Goal: Information Seeking & Learning: Find contact information

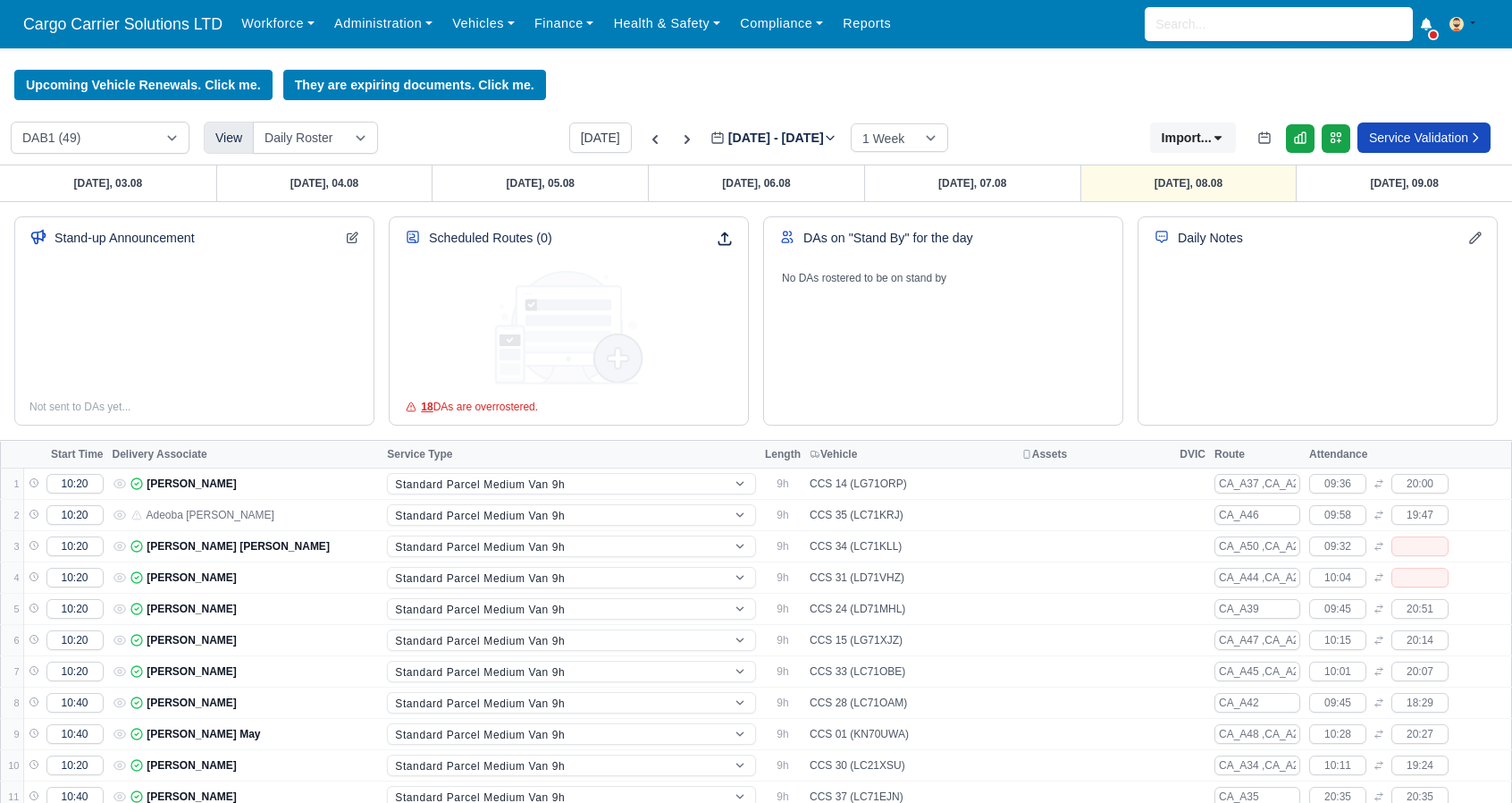
select select "roster"
select select "1"
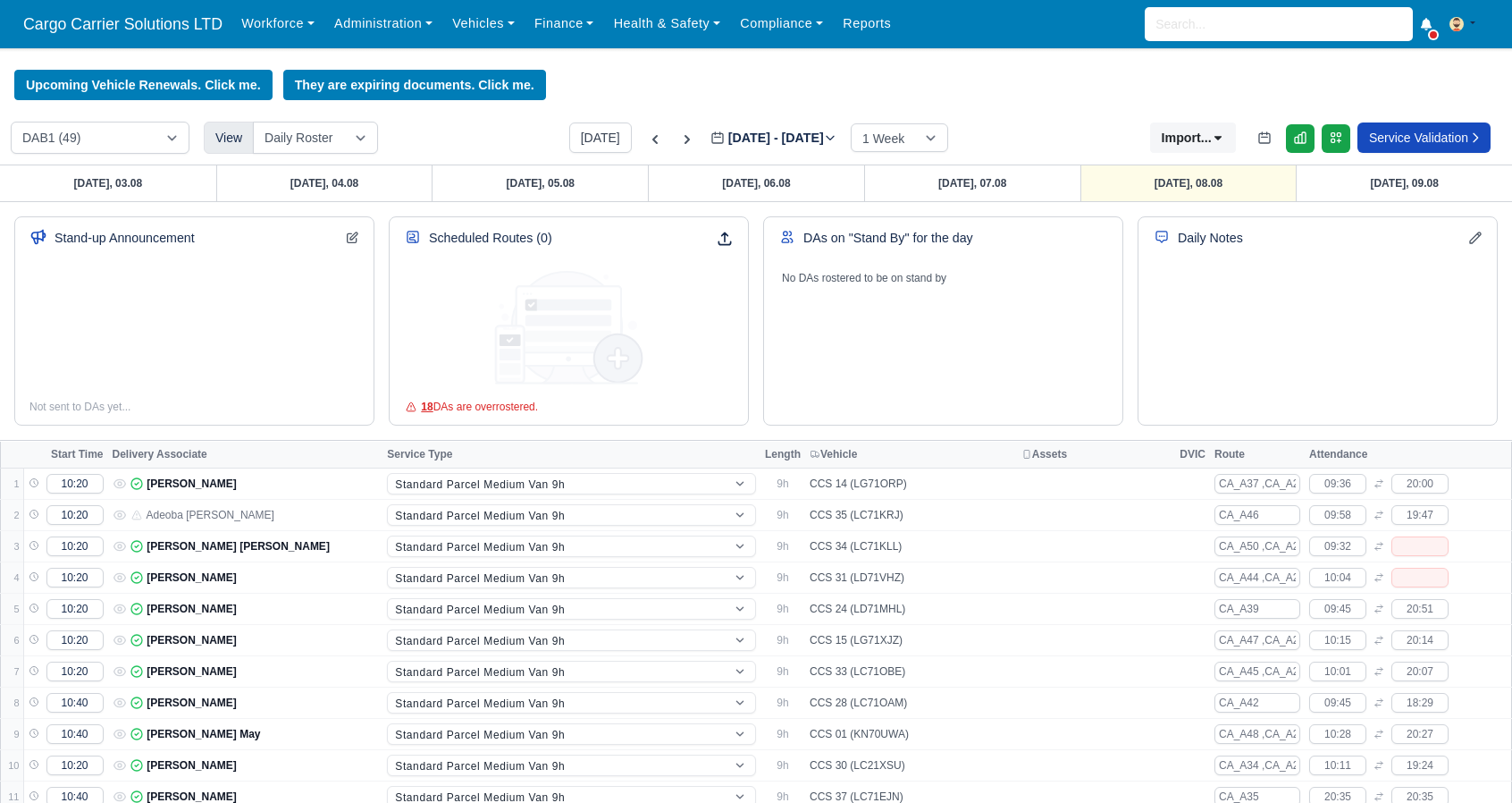
select select "1"
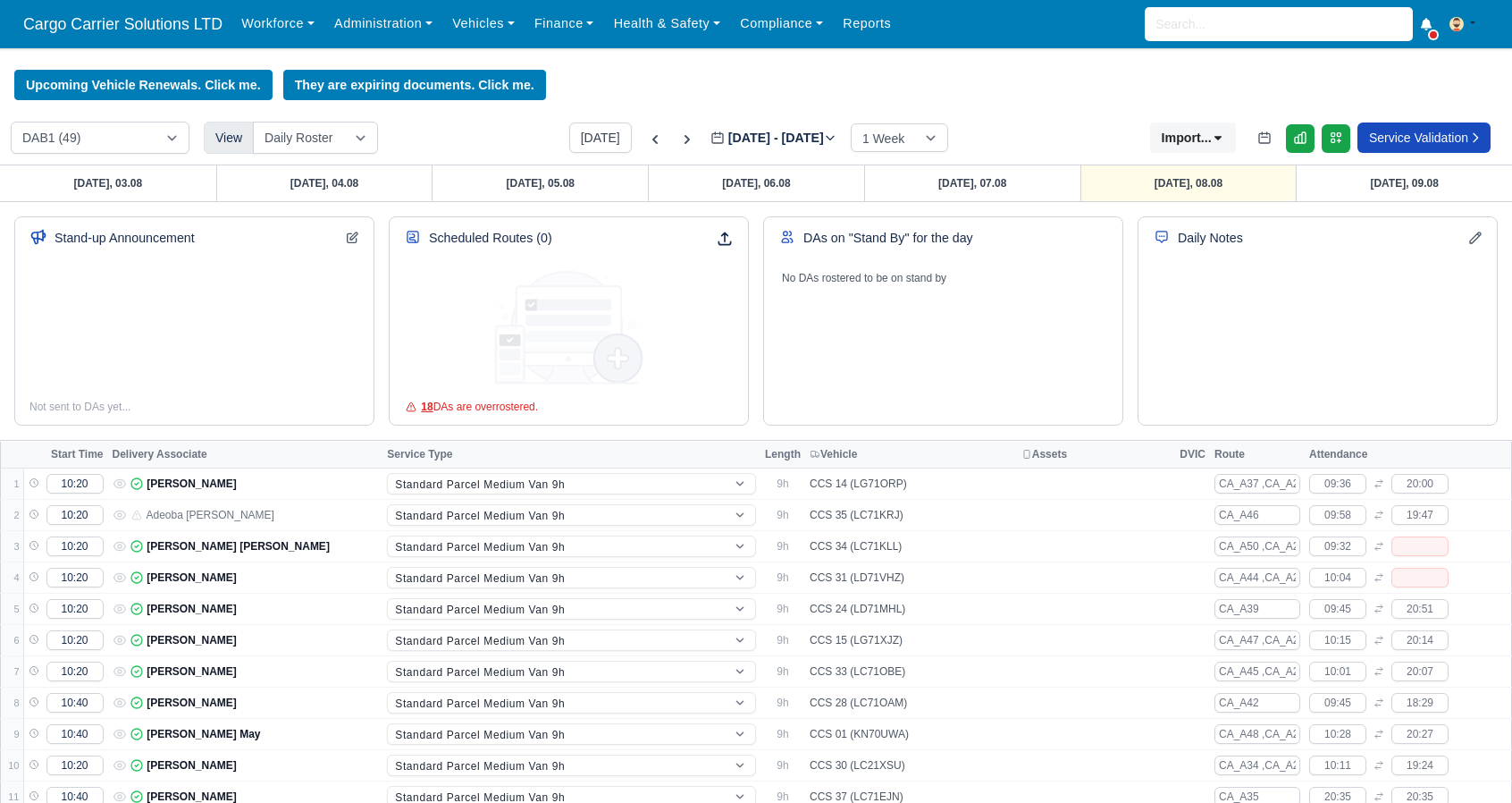
select select "1"
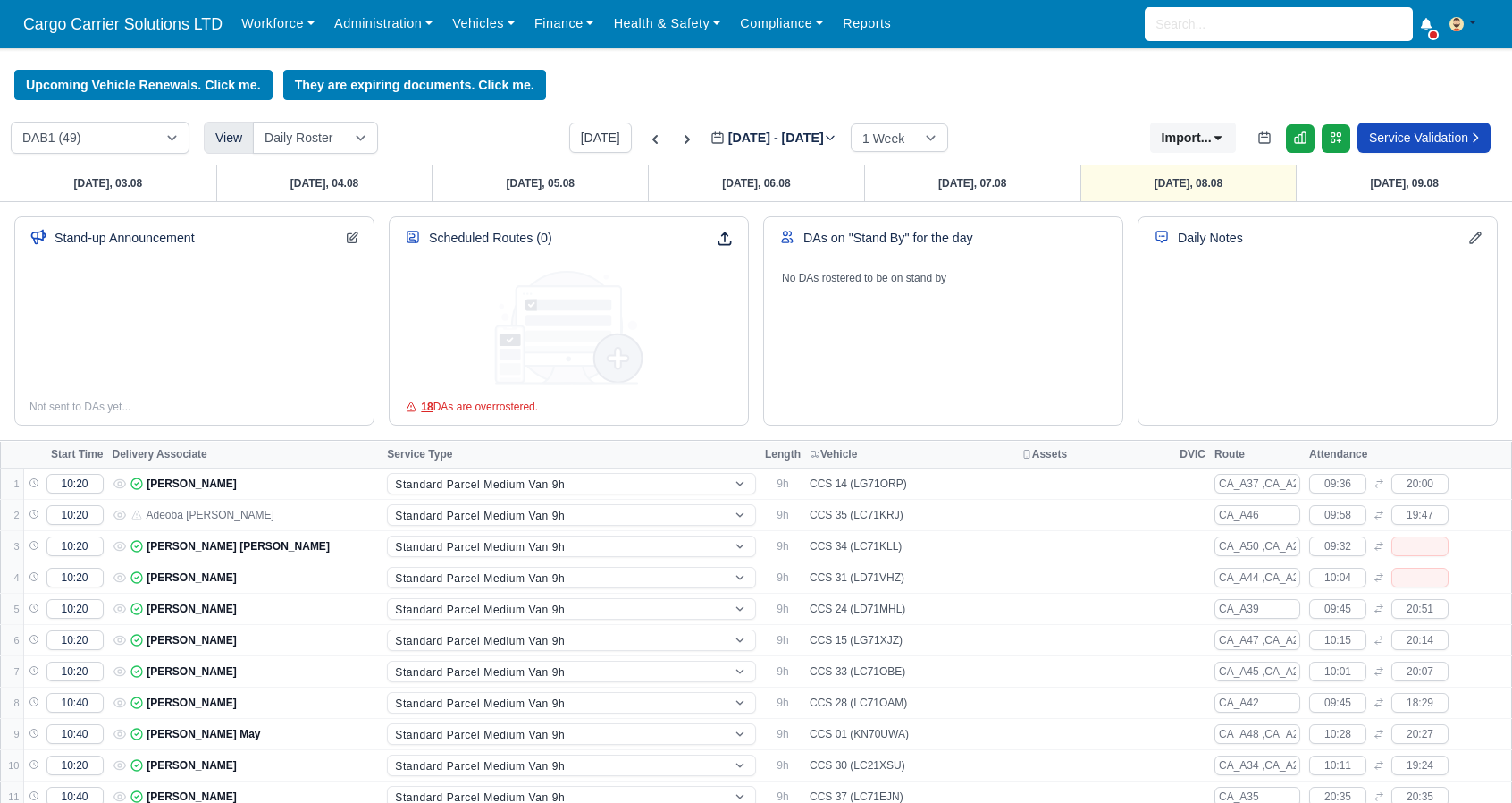
select select "1"
click at [1227, 9] on input "search" at bounding box center [1279, 23] width 268 height 34
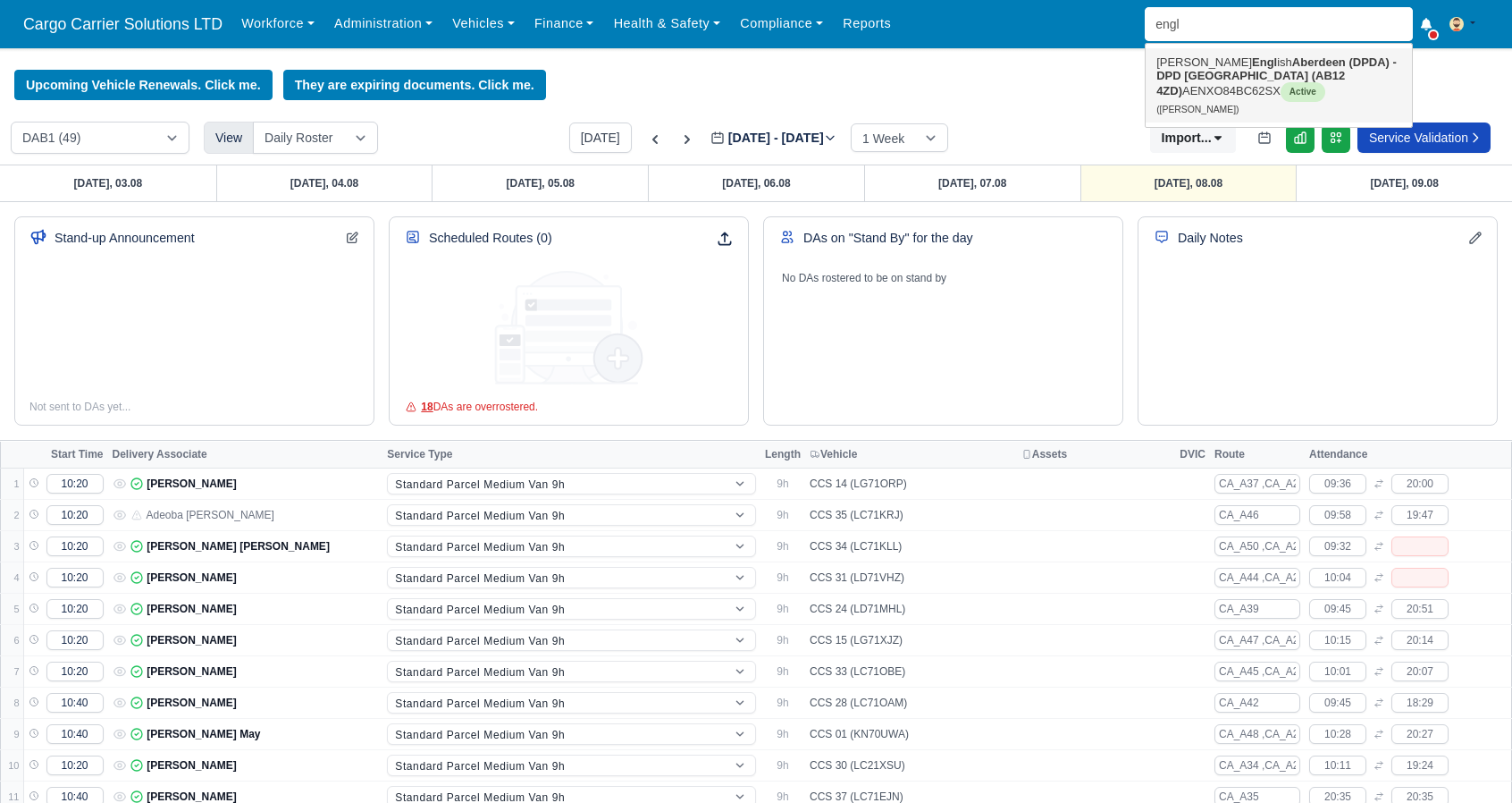
click at [1224, 73] on strong "Aberdeen (DPDA) - DPD Aberdeen (AB12 4ZD)" at bounding box center [1276, 77] width 241 height 42
type input "[PERSON_NAME]"
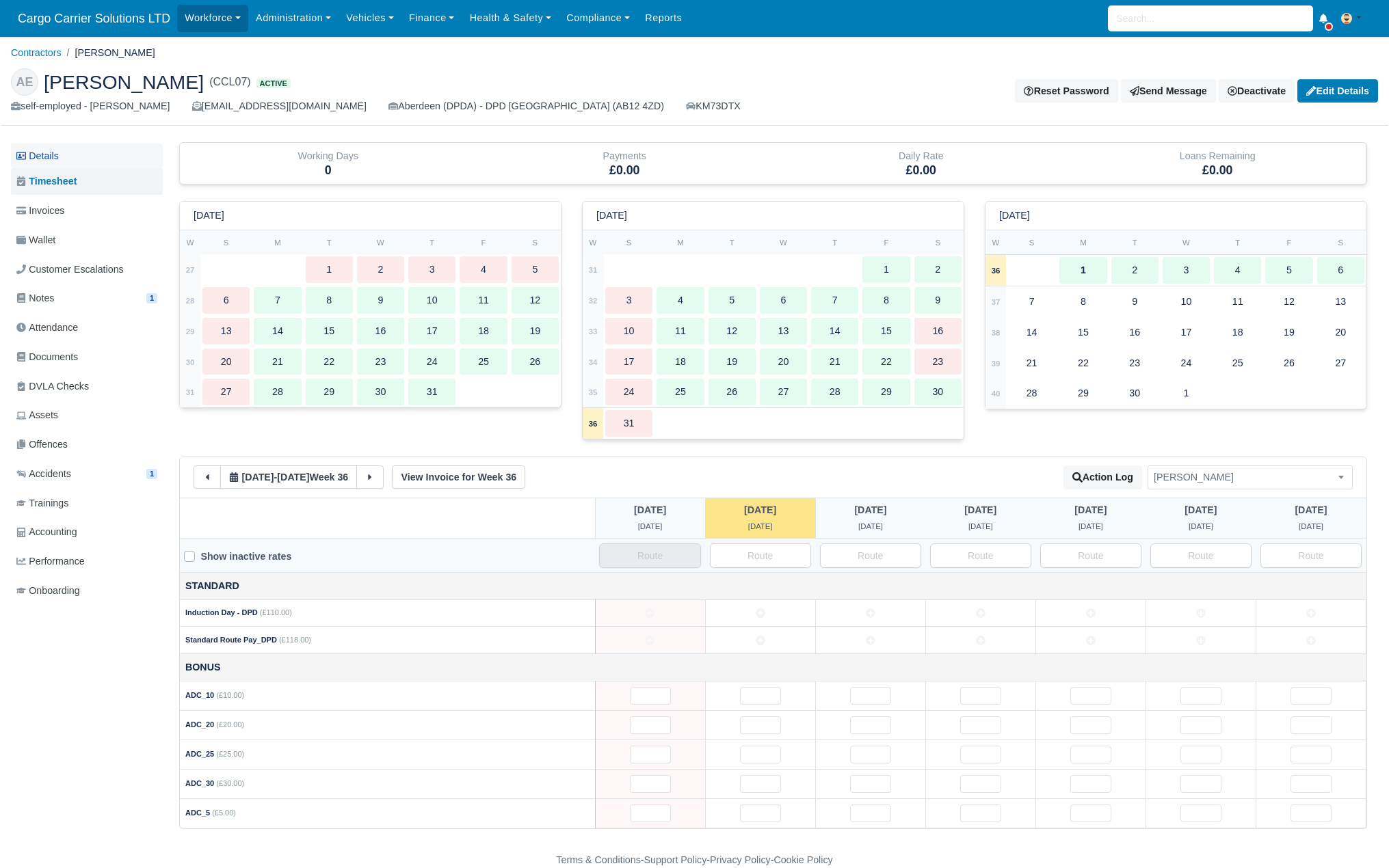
click at [58, 152] on link "Details" at bounding box center [87, 156] width 152 height 26
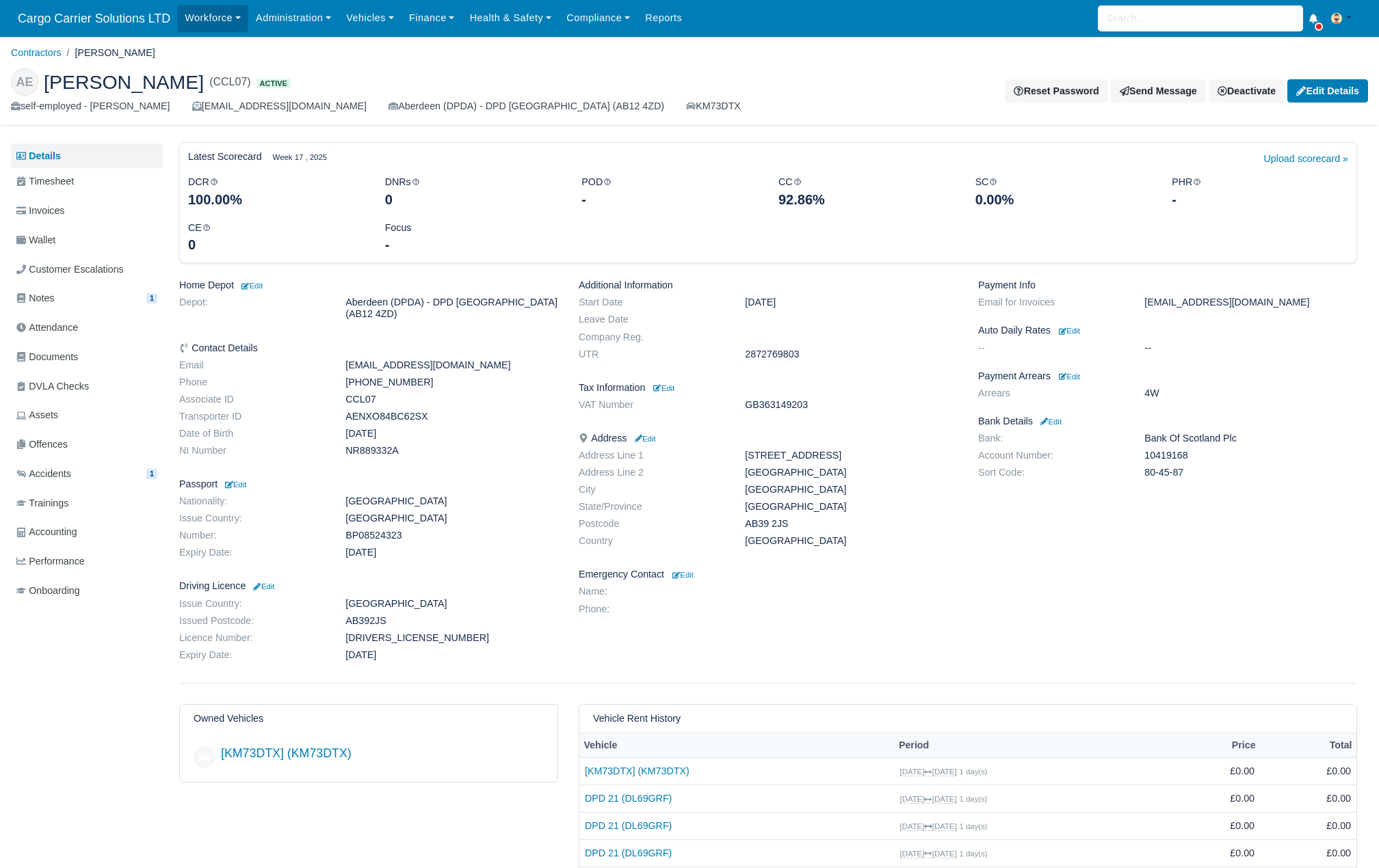
drag, startPoint x: 424, startPoint y: 375, endPoint x: 321, endPoint y: 375, distance: 103.0
click at [321, 375] on dl "Email eandrew1217@gmail.com Phone +447510866031 Associate ID CCL07 Transporter …" at bounding box center [368, 411] width 400 height 103
copy dl "+447510866031"
click at [378, 633] on dd "ENGLI605159A99TU" at bounding box center [452, 639] width 233 height 12
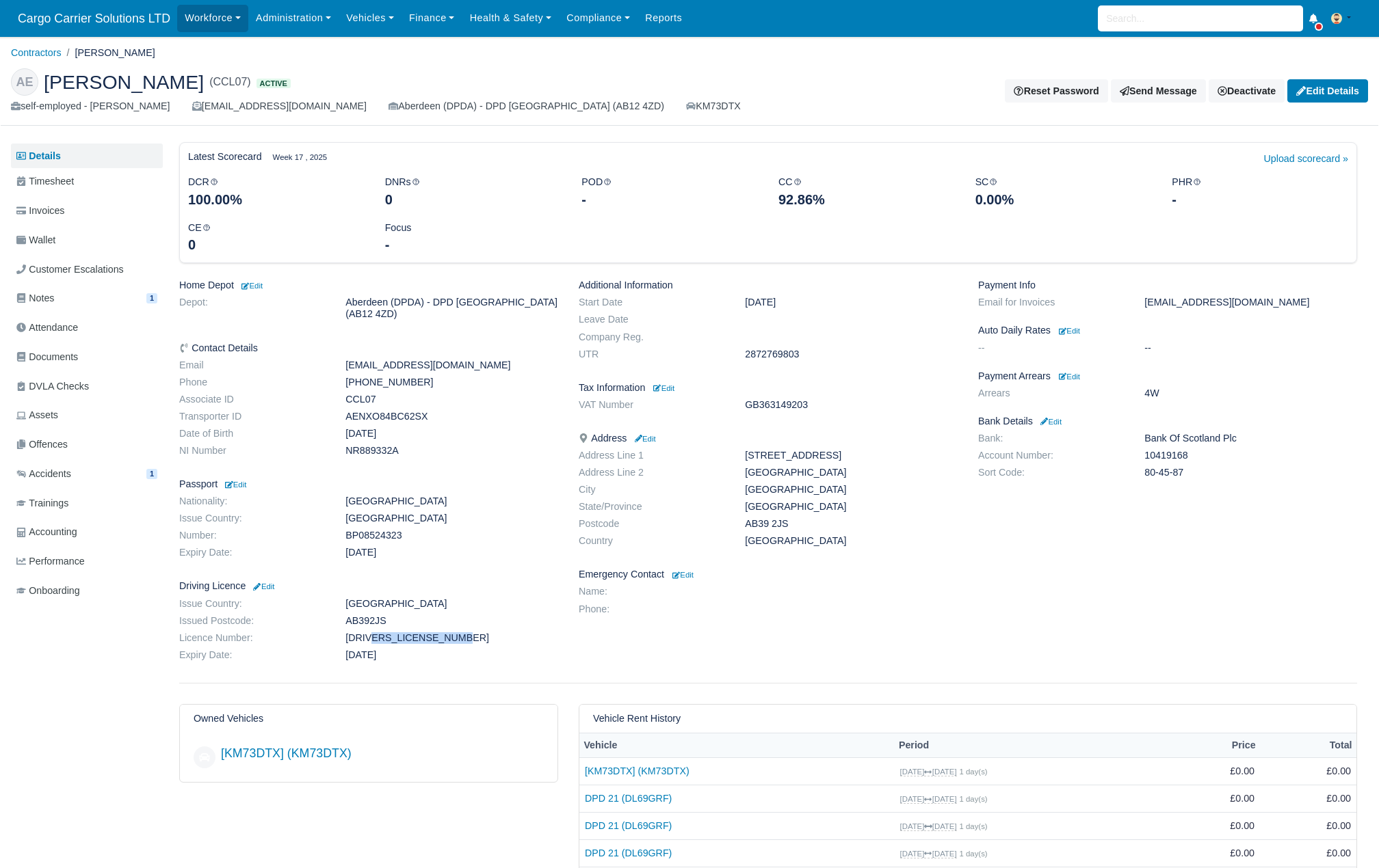
copy dd "ENGLI605159A99TU"
click at [781, 449] on div "Additional Information Start Date Oct 26, 2020 Leave Date Company Reg. UTR 2872…" at bounding box center [768, 473] width 400 height 387
drag, startPoint x: 807, startPoint y: 455, endPoint x: 723, endPoint y: 461, distance: 84.2
click at [723, 461] on dl "Address Line 1 18 King Street Address Line 2 Stonehaven City Aberdeenshire Stat…" at bounding box center [768, 501] width 400 height 103
copy dl "18 King Street"
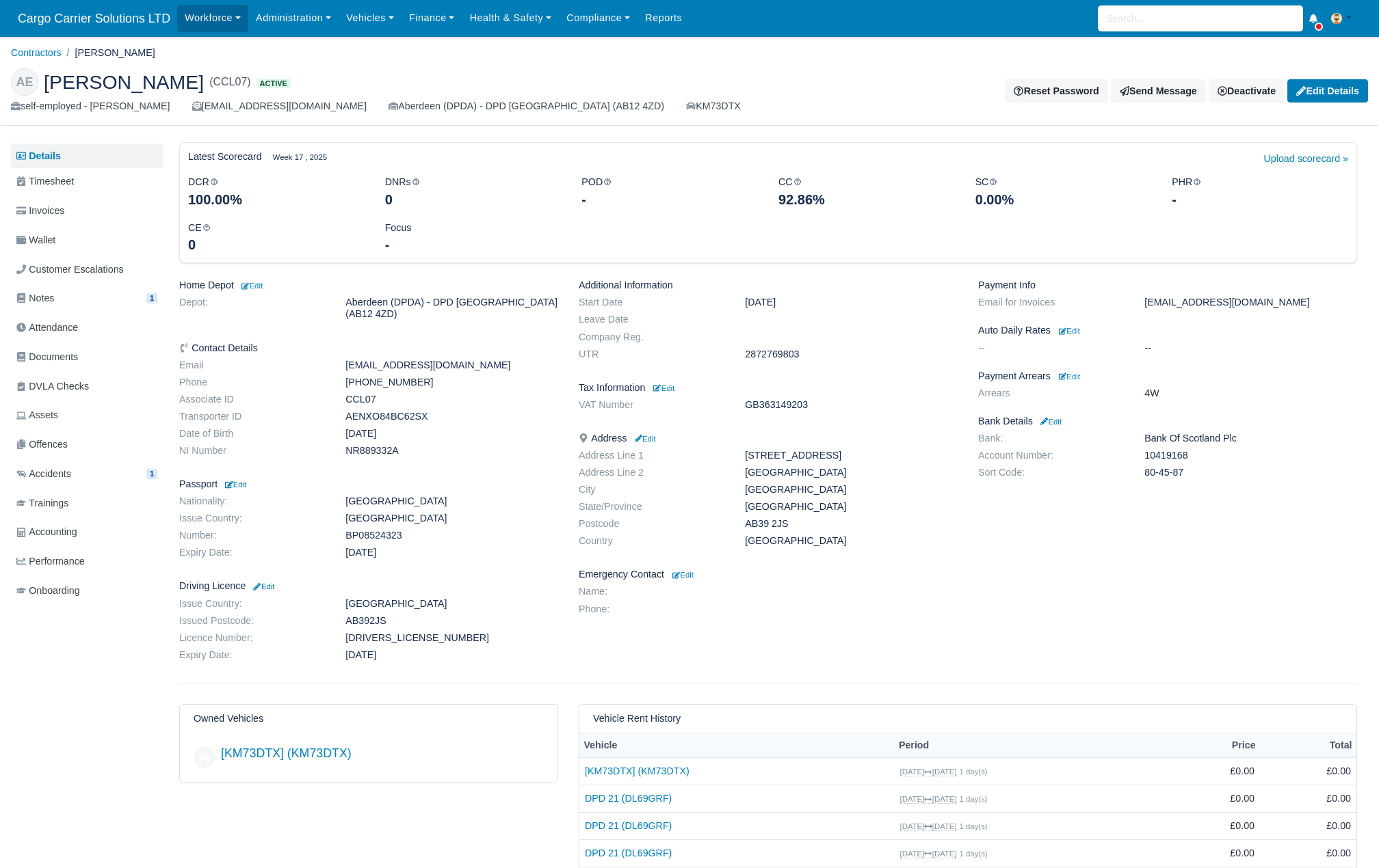
click at [767, 473] on dd "Stonehaven" at bounding box center [852, 473] width 233 height 12
copy dd "Stonehaven"
drag, startPoint x: 812, startPoint y: 492, endPoint x: 725, endPoint y: 492, distance: 87.0
click at [725, 492] on dl "Address Line 1 18 King Street Address Line 2 Stonehaven City Aberdeenshire Stat…" at bounding box center [768, 501] width 400 height 103
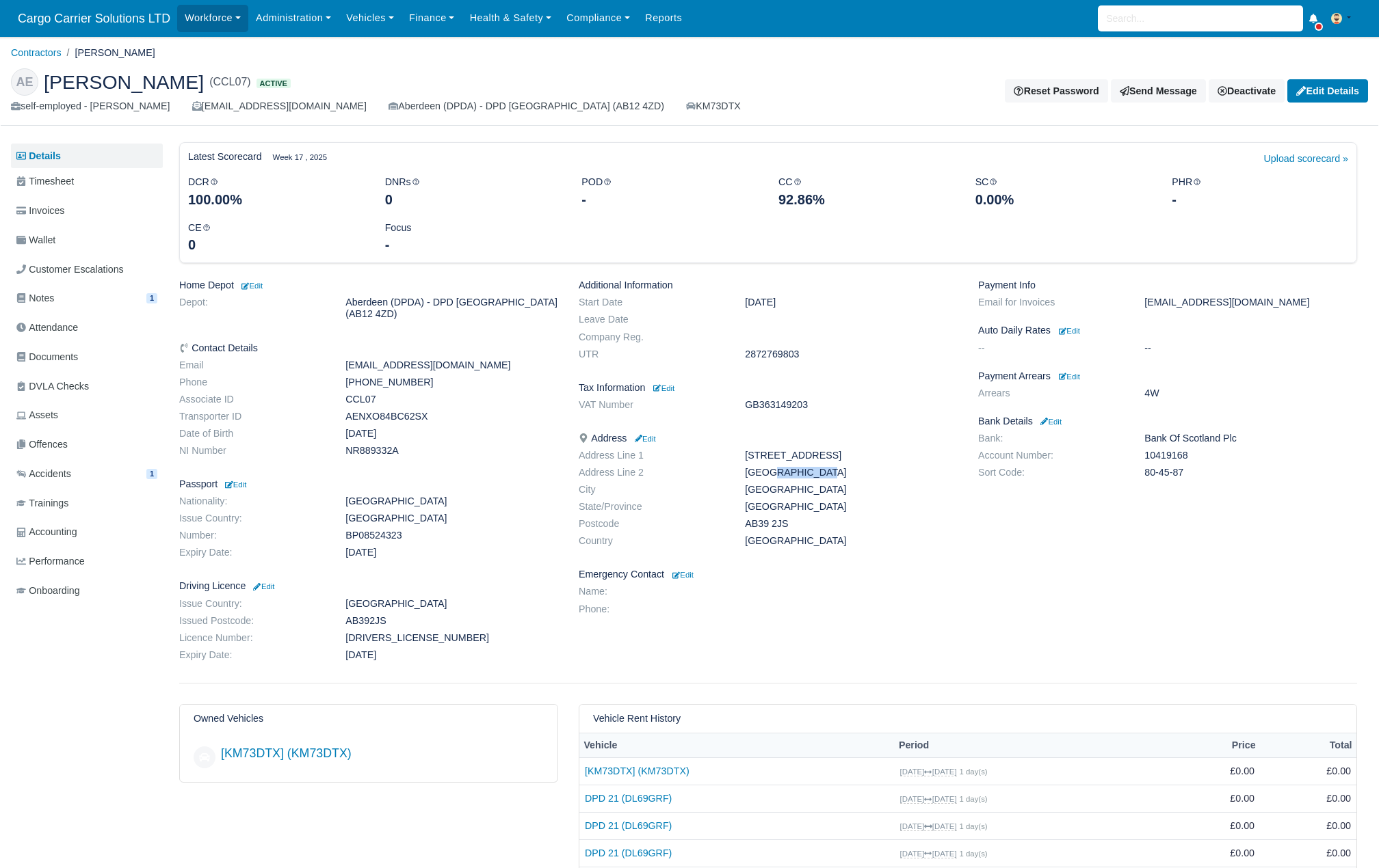
copy dl "Aberdeenshire"
click at [772, 521] on dd "AB39 2JS" at bounding box center [852, 524] width 233 height 12
copy dl "AB39 2JS"
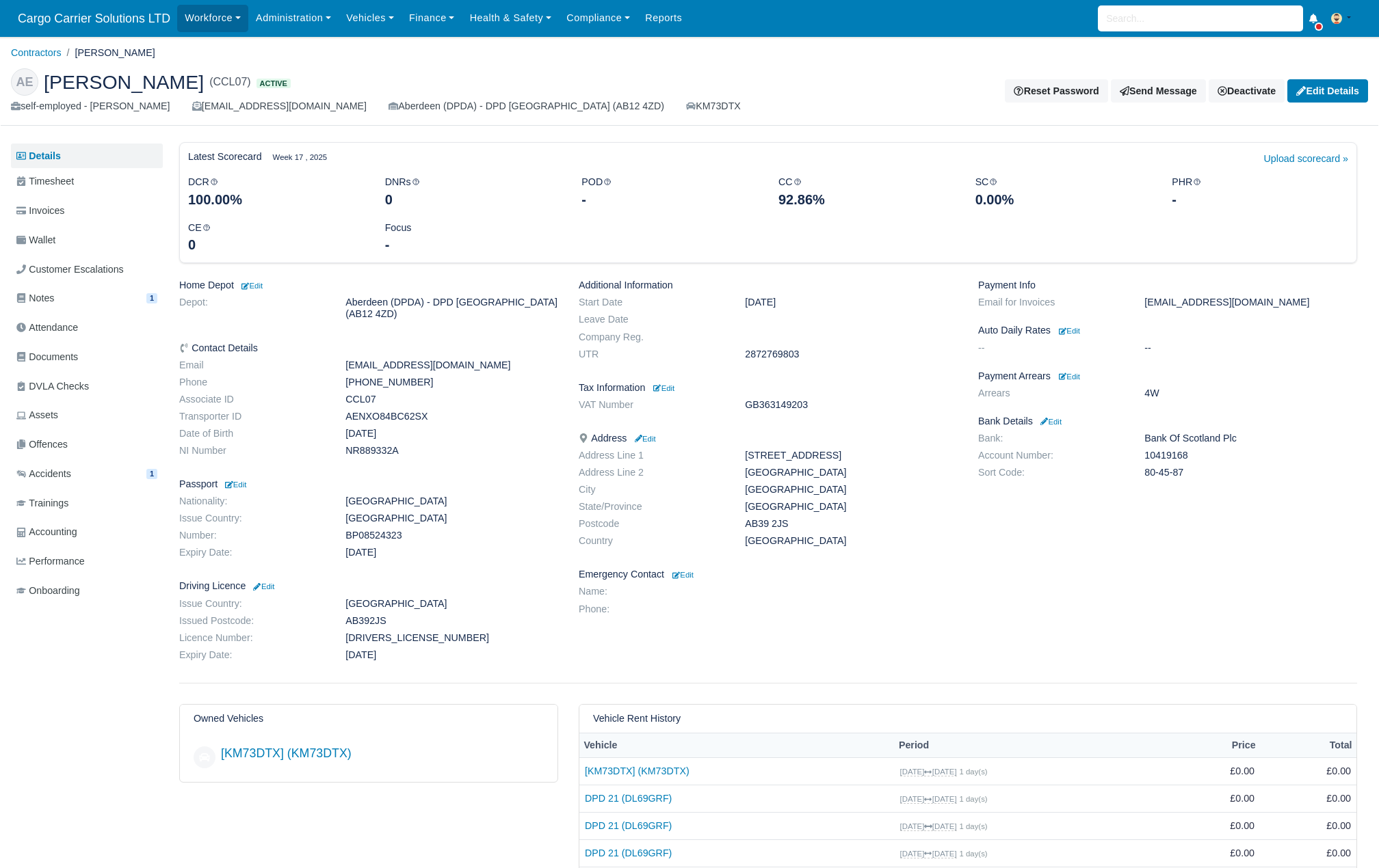
click at [766, 352] on dd "2872769803" at bounding box center [852, 355] width 233 height 12
copy dd "2872769803"
click at [1163, 462] on dd "10419168" at bounding box center [1251, 456] width 233 height 12
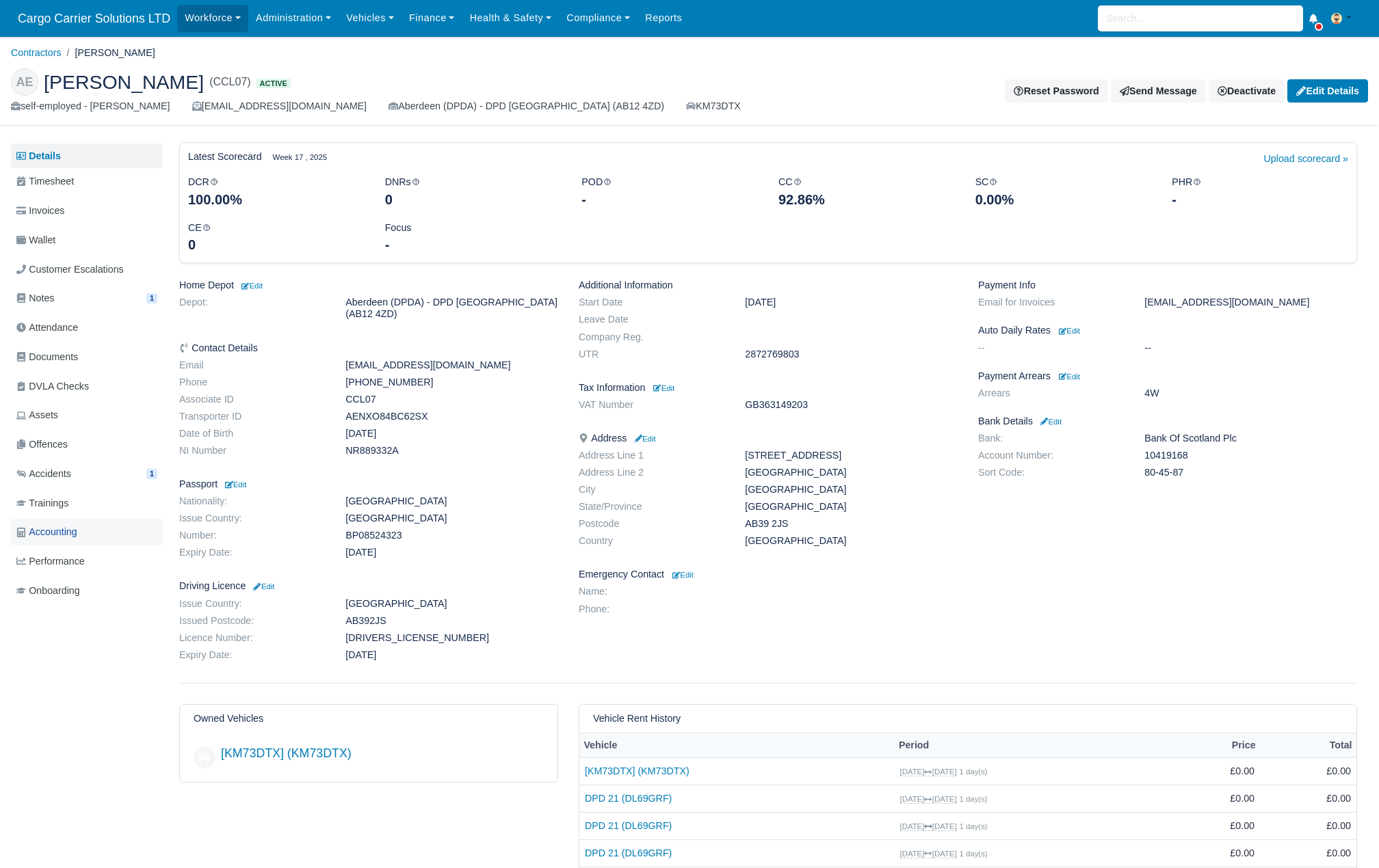
copy dd "10419168"
click at [1153, 480] on dl "Bank: Bank Of Scotland Plc Account Number: 10419168 Sort Code: 80-45-87" at bounding box center [1168, 458] width 400 height 51
click at [1153, 479] on dd "80-45-87" at bounding box center [1251, 473] width 233 height 12
copy div "80-45-87"
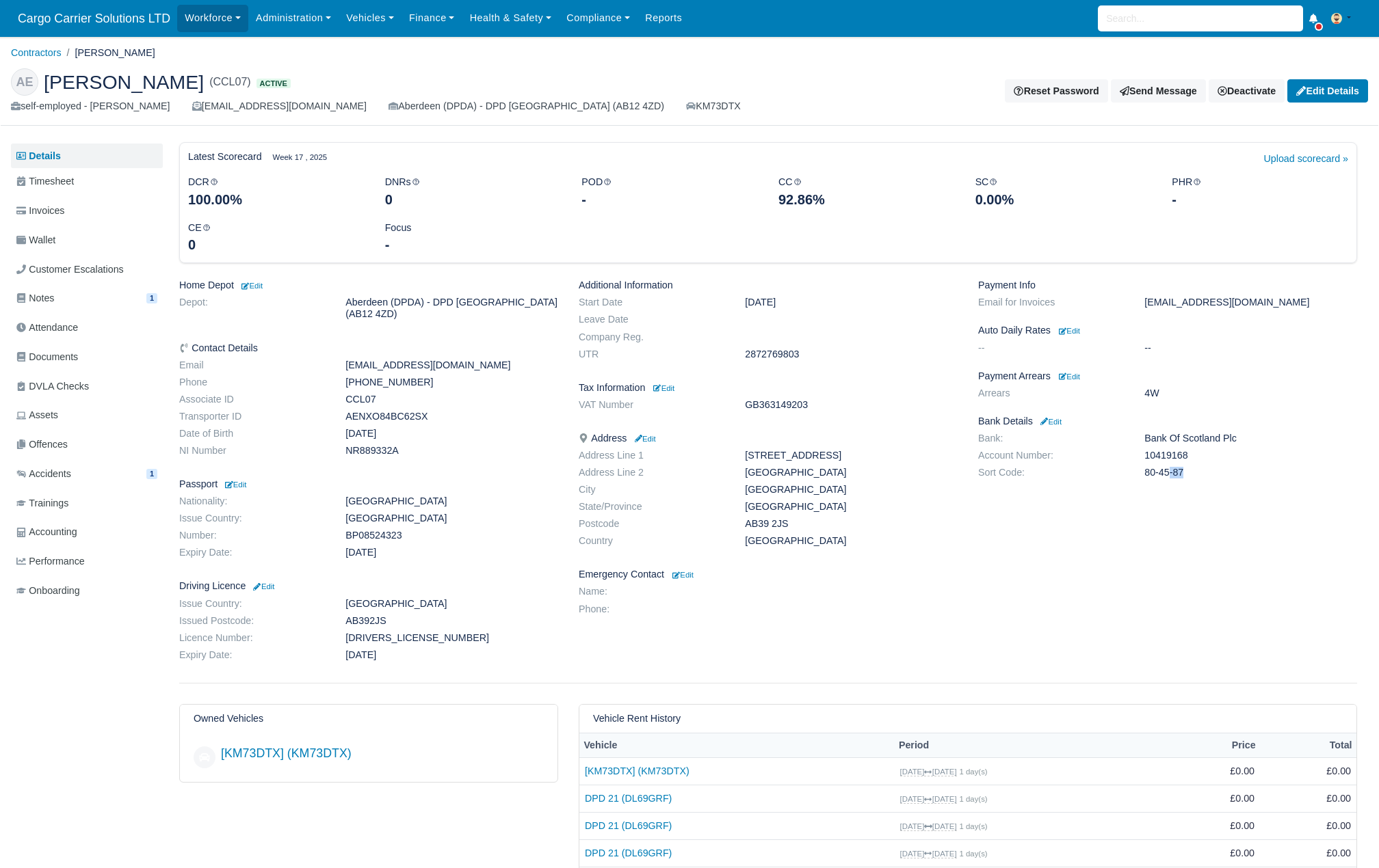
drag, startPoint x: 810, startPoint y: 403, endPoint x: 745, endPoint y: 407, distance: 65.1
click at [745, 407] on dd "GB363149203" at bounding box center [852, 405] width 233 height 12
copy dd "GB363149203"
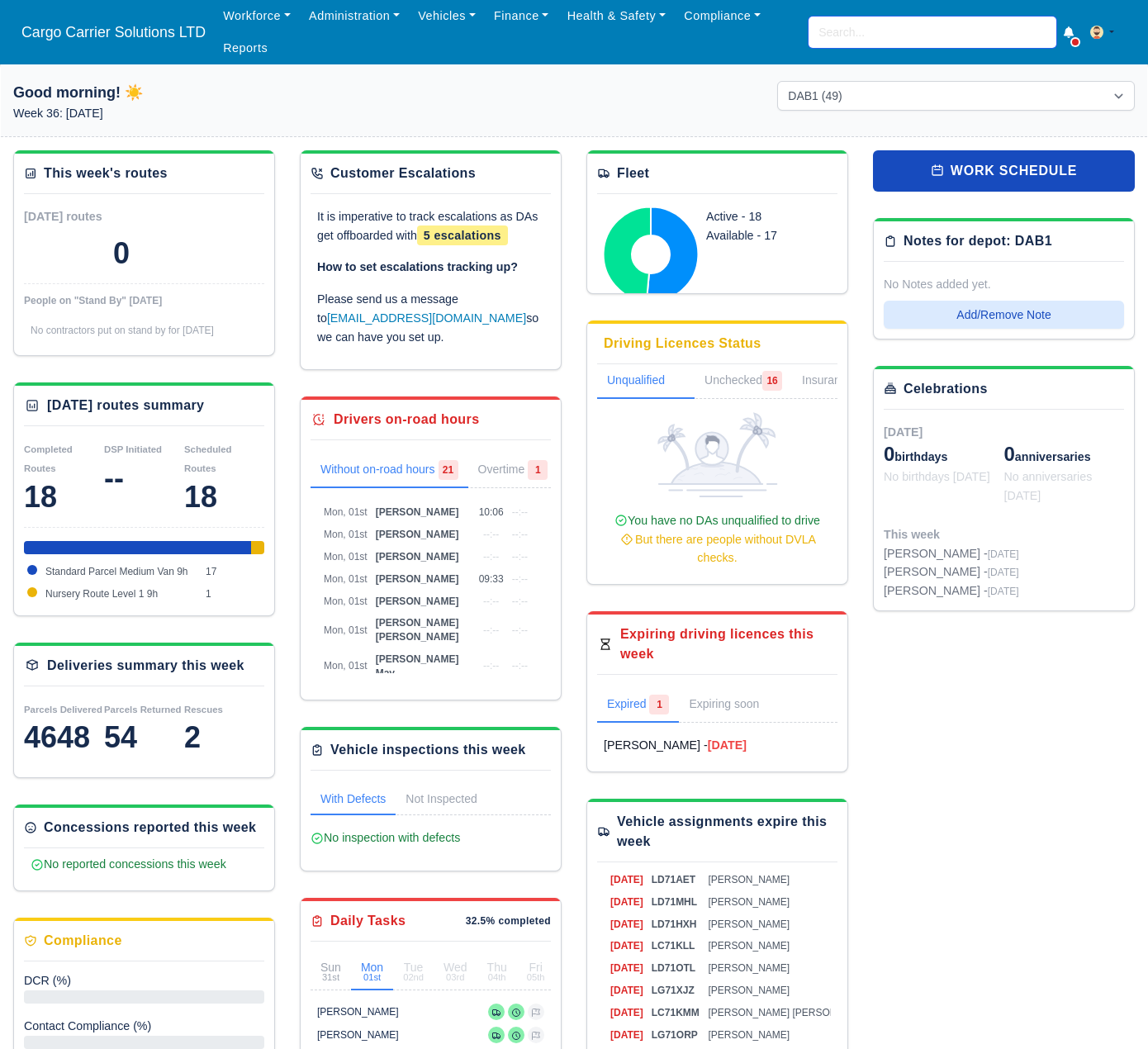
click at [882, 30] on input "search" at bounding box center [933, 32] width 248 height 31
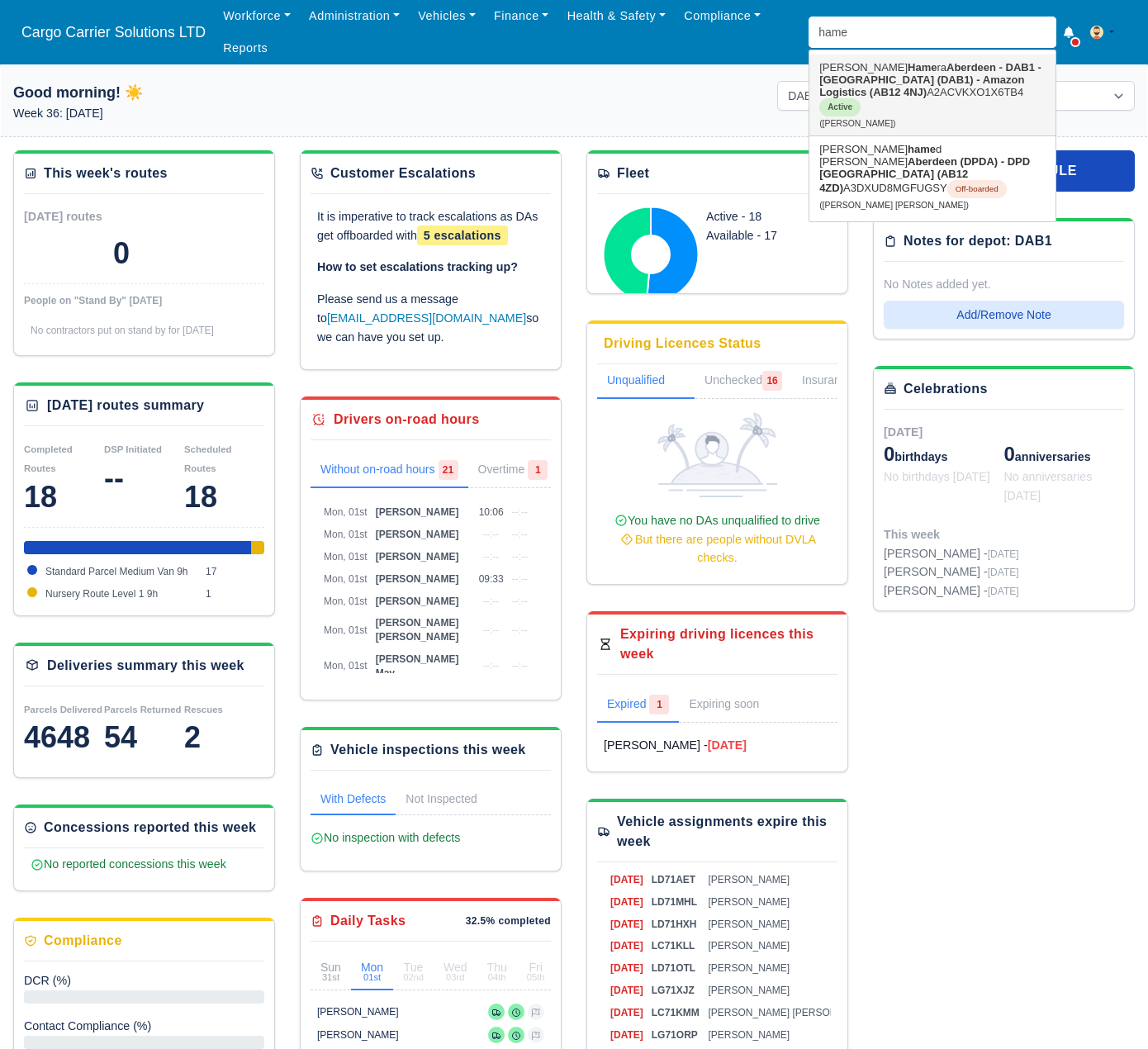
click at [894, 88] on link "Mariusz Hame ra Aberdeen - DAB1 - Aberdeen (DAB1) - Amazon Logistics (AB12 4NJ)…" at bounding box center [933, 95] width 246 height 81
type input "[PERSON_NAME]"
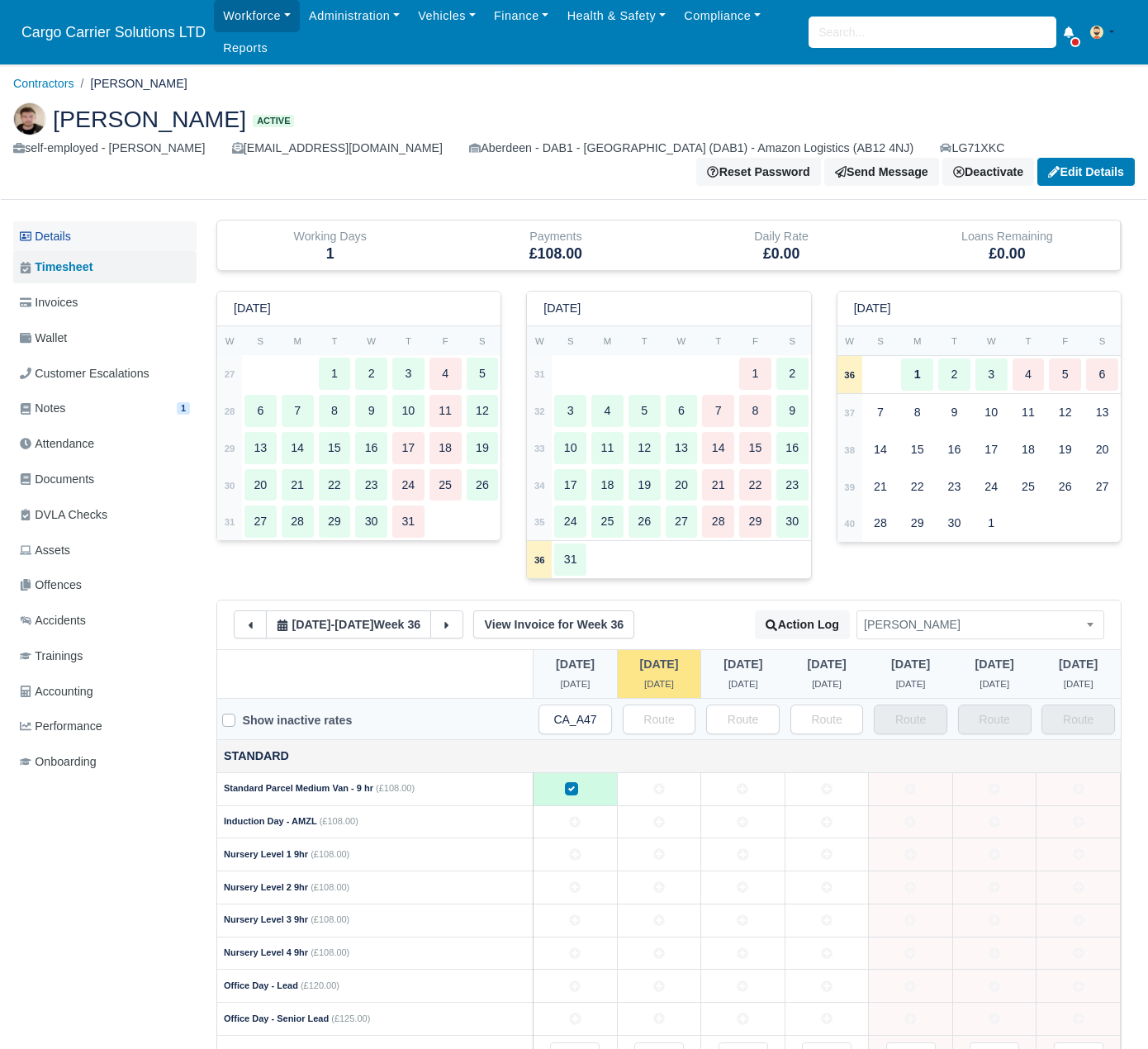
click at [75, 244] on link "Details" at bounding box center [105, 237] width 183 height 31
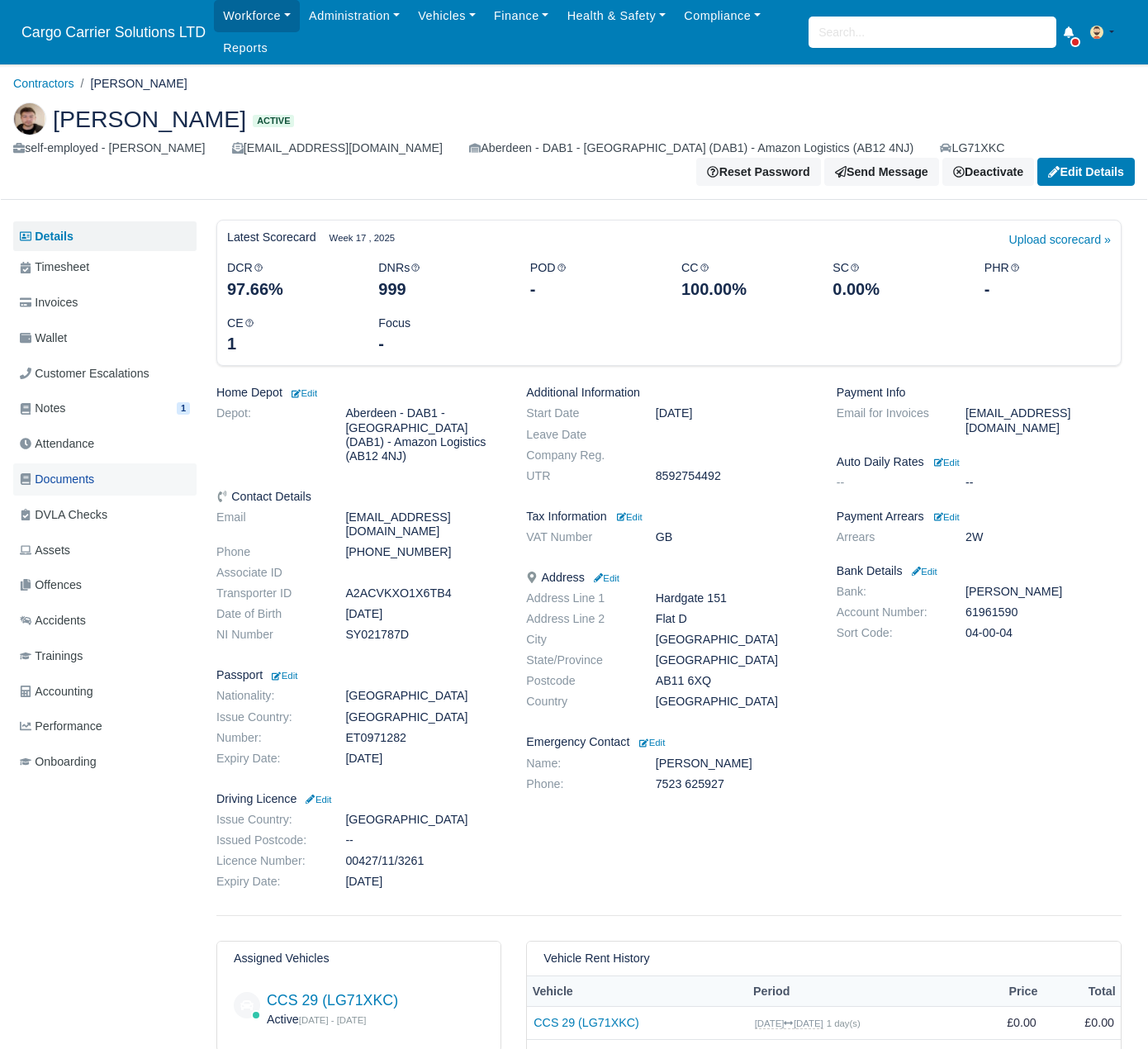
click at [63, 485] on span "Documents" at bounding box center [57, 479] width 74 height 19
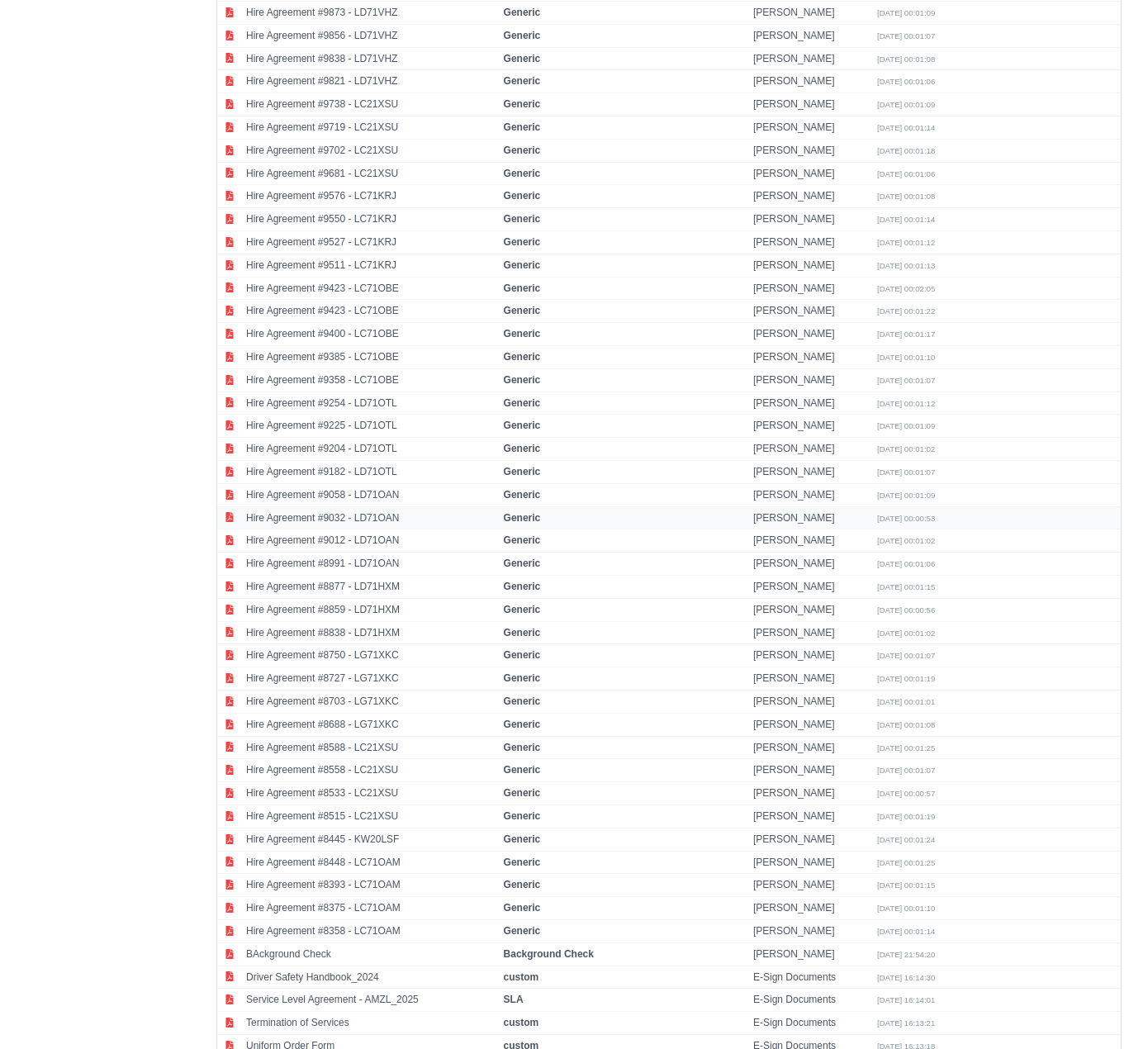
scroll to position [2440, 0]
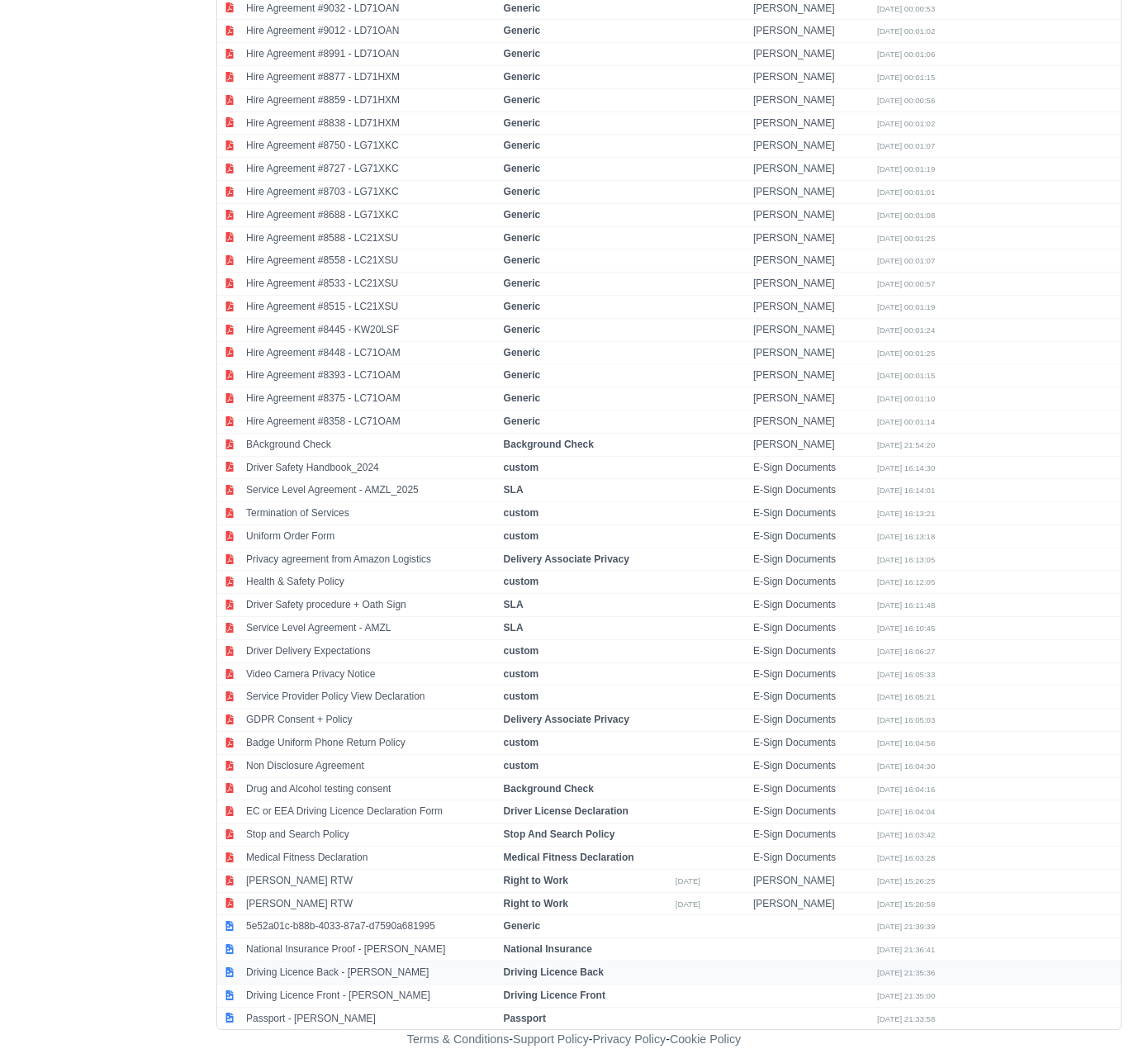
click at [336, 978] on td "Driving Licence Back - [PERSON_NAME]" at bounding box center [370, 974] width 258 height 23
select select "driving-licence-back"
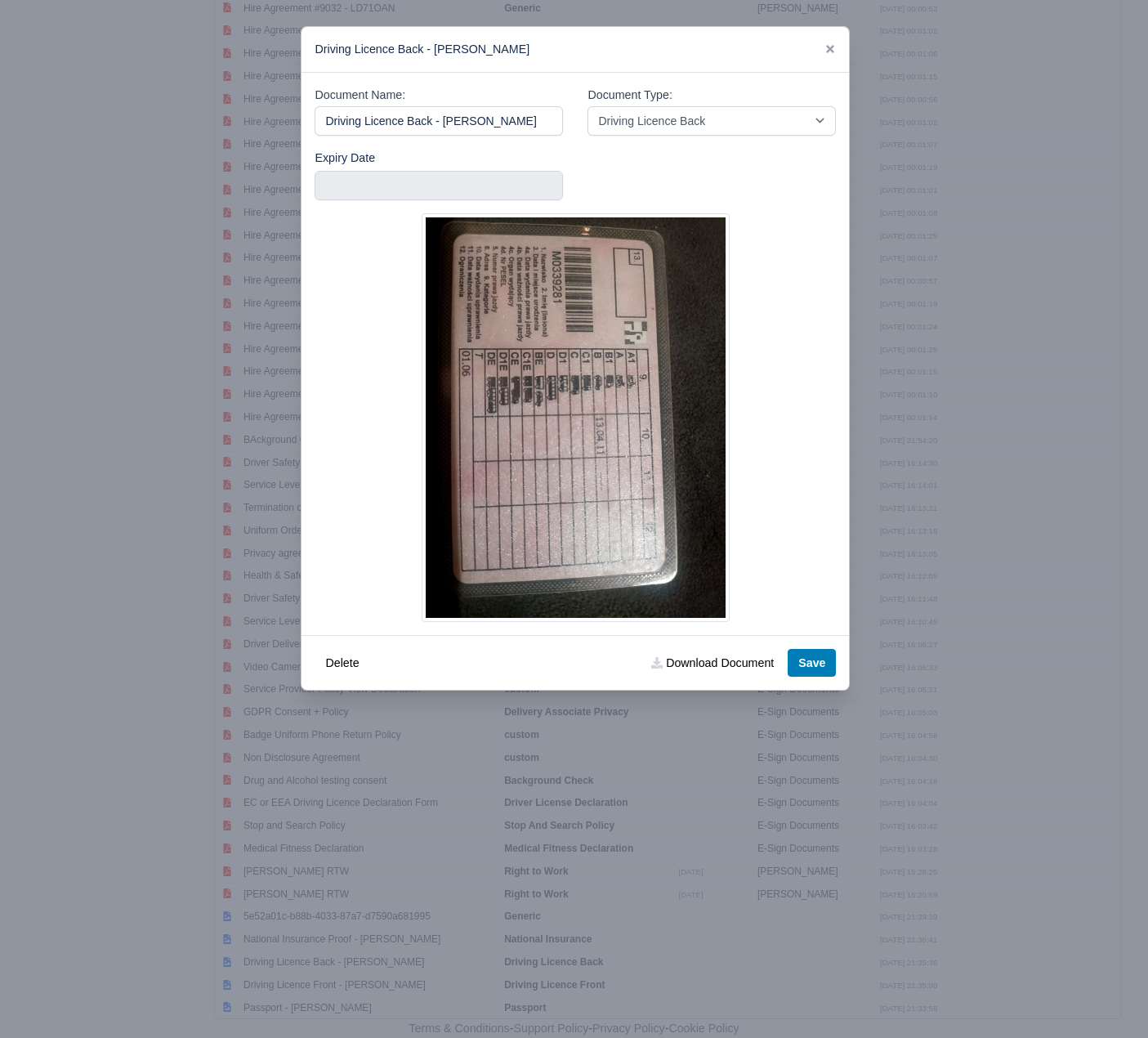
drag, startPoint x: 535, startPoint y: 116, endPoint x: 272, endPoint y: 117, distance: 263.0
click at [272, 117] on div "​ Driving Licence Back - Mariusz Hamera Document Name: Driving Licence Back - M…" at bounding box center [574, 519] width 1148 height 1038
click at [719, 672] on link "Download Document" at bounding box center [712, 664] width 144 height 28
click at [820, 49] on div "Driving Licence Back - Mariusz Hamera" at bounding box center [575, 50] width 548 height 46
click at [840, 54] on div "Driving Licence Back - Mariusz Hamera" at bounding box center [575, 50] width 548 height 46
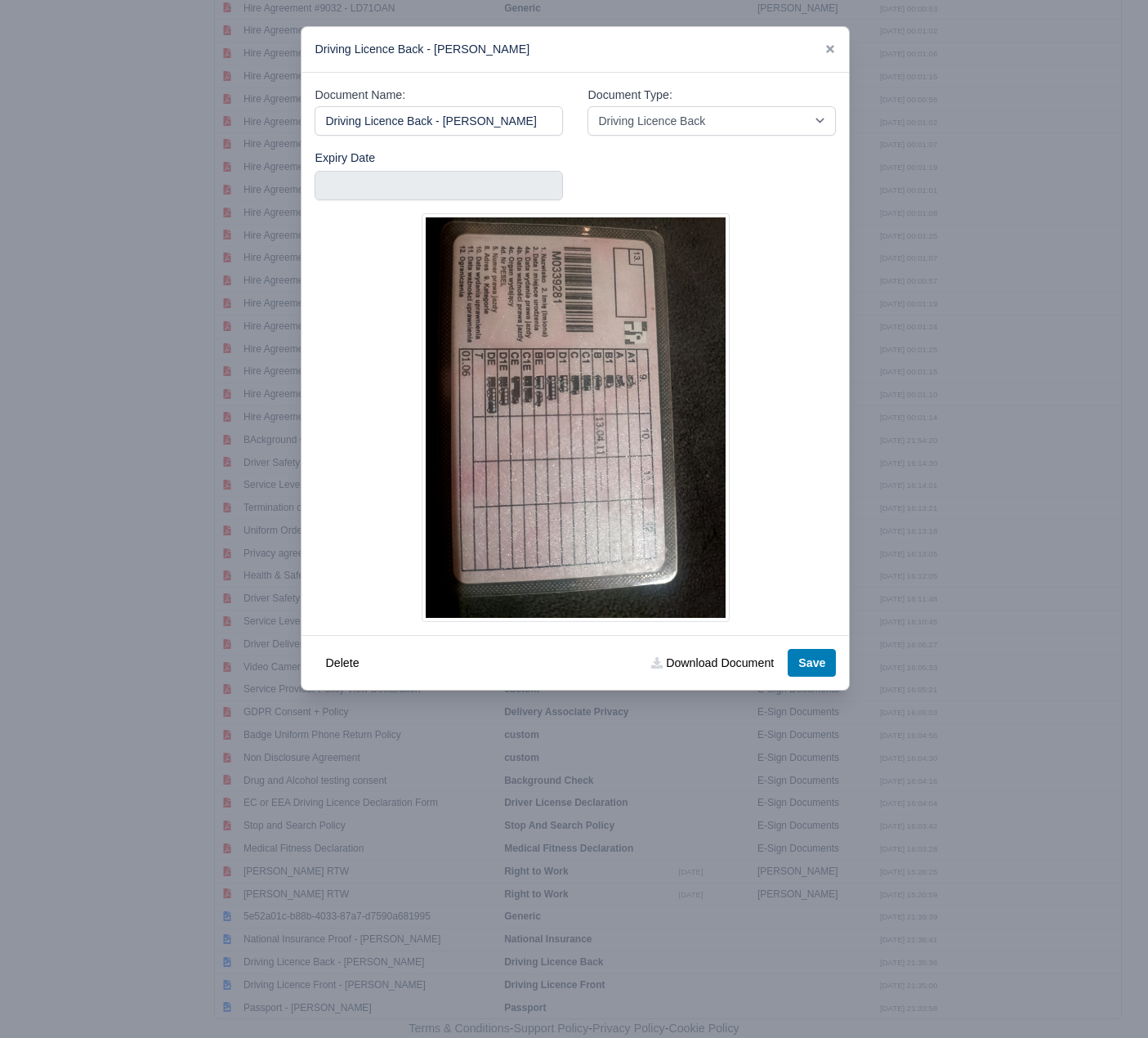
click at [875, 75] on div at bounding box center [574, 519] width 1148 height 1038
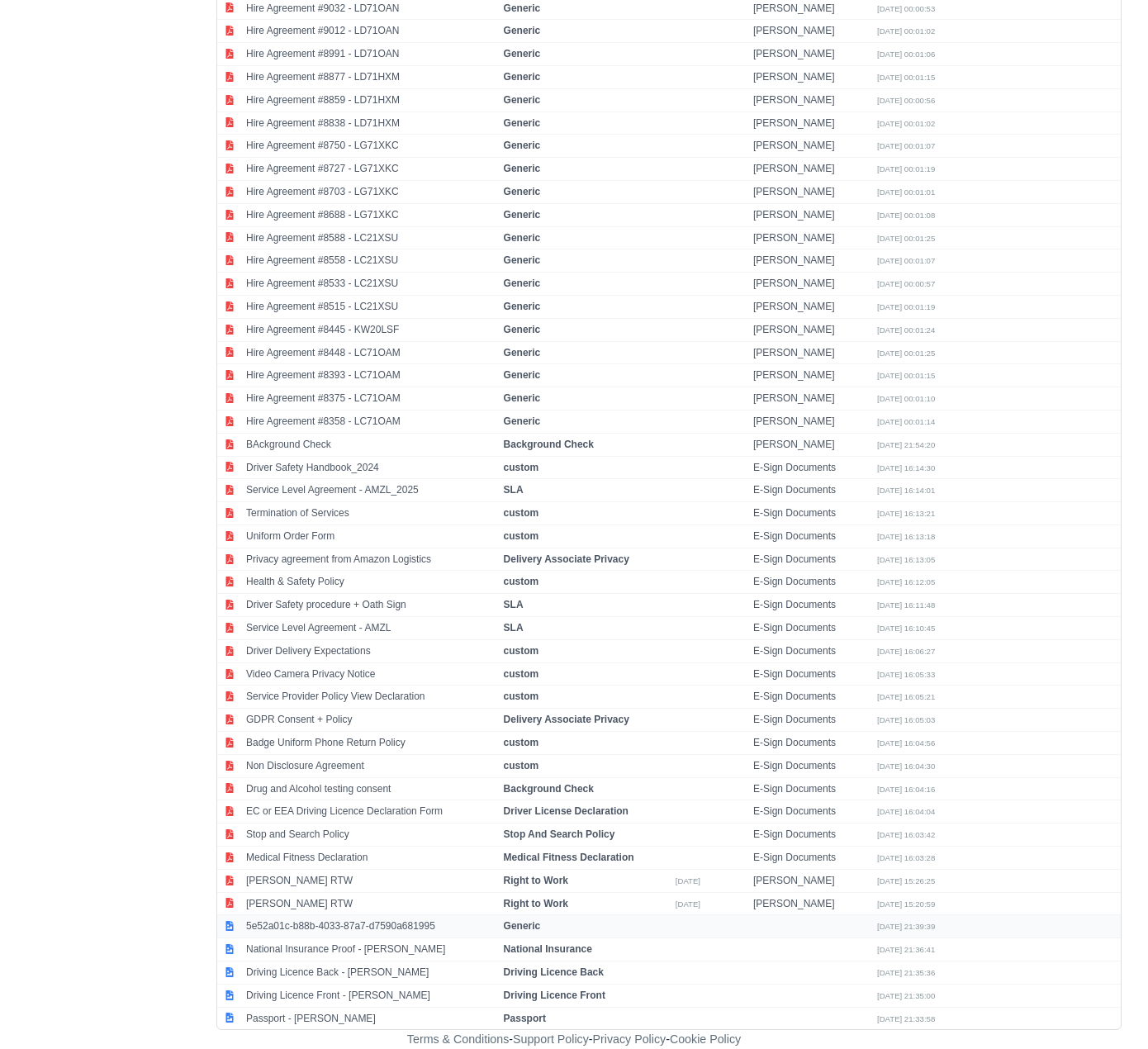
click at [381, 921] on td "5e52a01c-b88b-4033-87a7-d7590a681995" at bounding box center [370, 927] width 258 height 23
select select "generic"
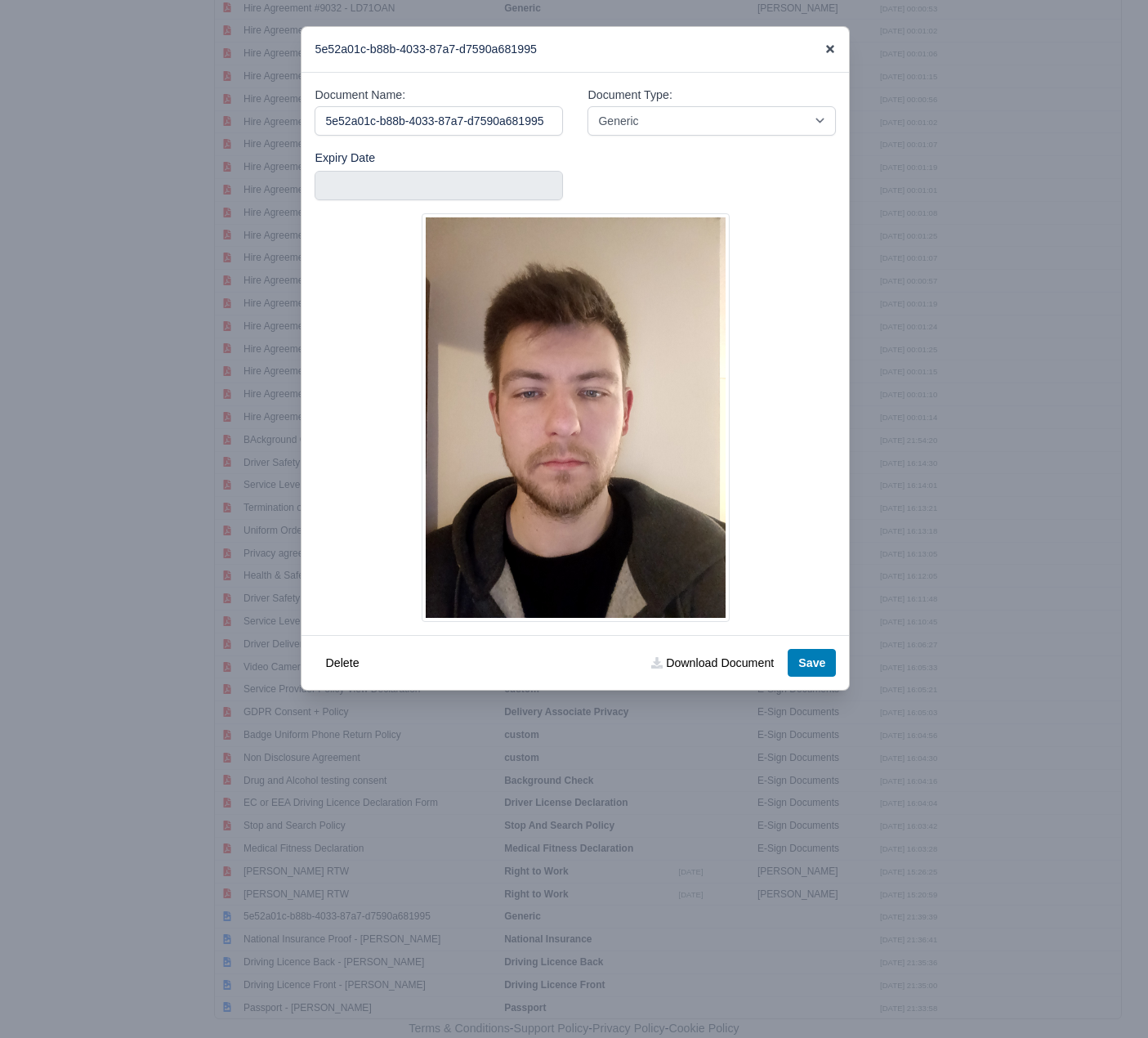
click at [832, 48] on icon at bounding box center [830, 48] width 8 height 8
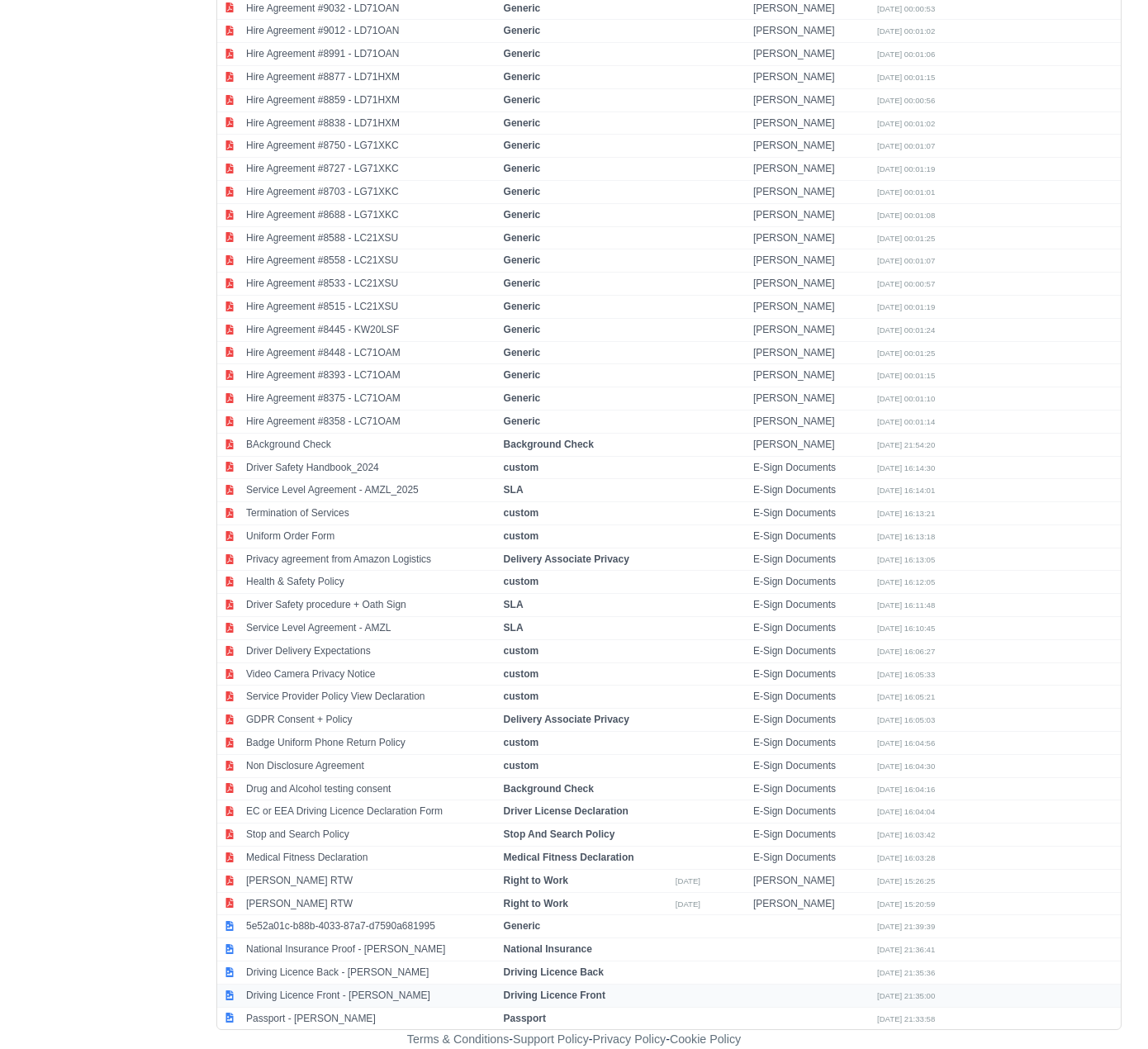
click at [314, 994] on td "Driving Licence Front - Mariusz Hamera" at bounding box center [370, 996] width 258 height 23
select select "driving-licence-front"
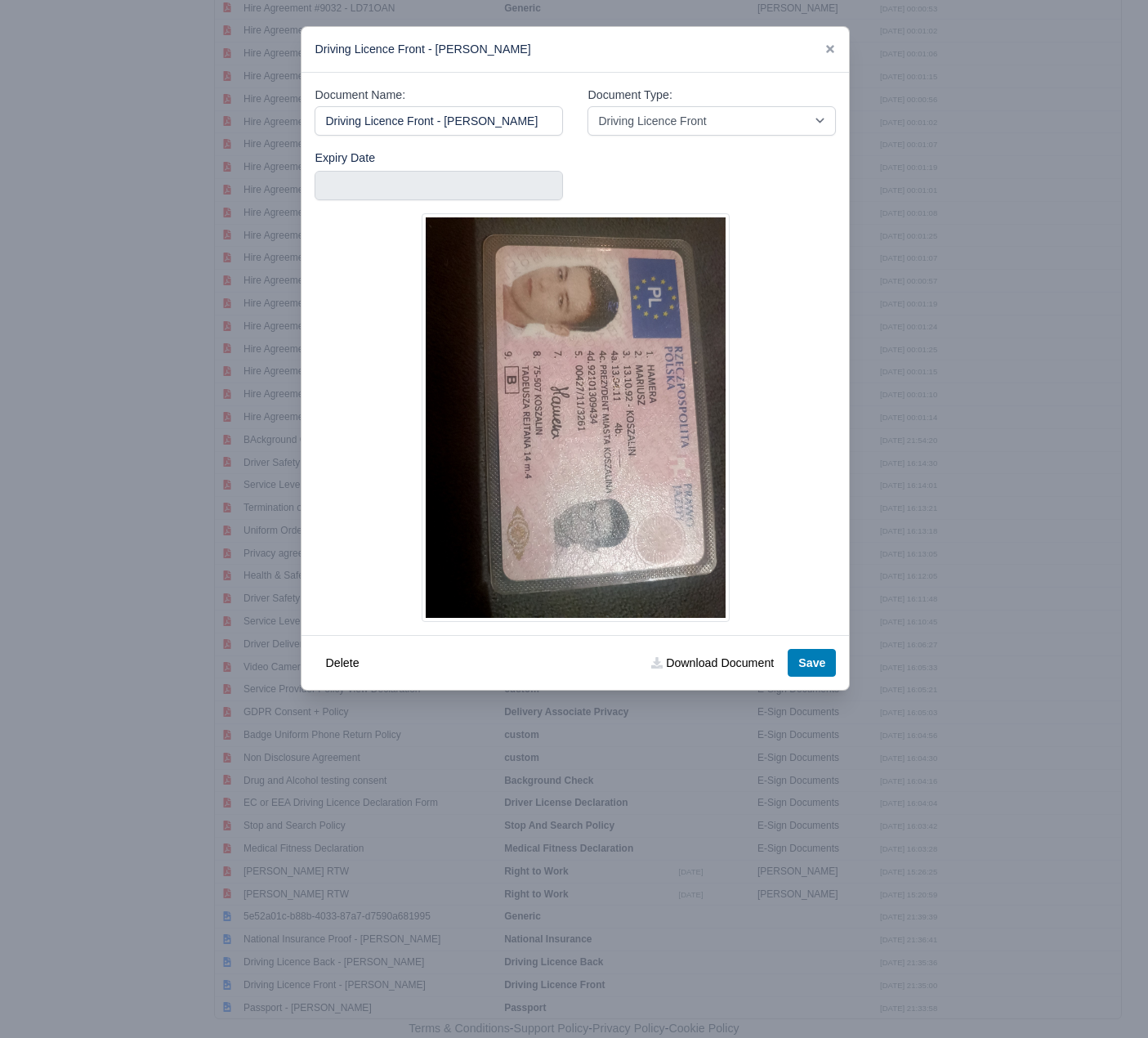
click at [537, 117] on input "Driving Licence Front - Mariusz Hamera" at bounding box center [439, 121] width 249 height 30
drag, startPoint x: 537, startPoint y: 117, endPoint x: 228, endPoint y: 115, distance: 309.0
click at [228, 115] on div "​ Driving Licence Front - Mariusz Hamera Document Name: Driving Licence Front -…" at bounding box center [574, 519] width 1148 height 1038
click at [714, 673] on link "Download Document" at bounding box center [712, 664] width 144 height 28
click at [826, 43] on icon at bounding box center [830, 48] width 11 height 11
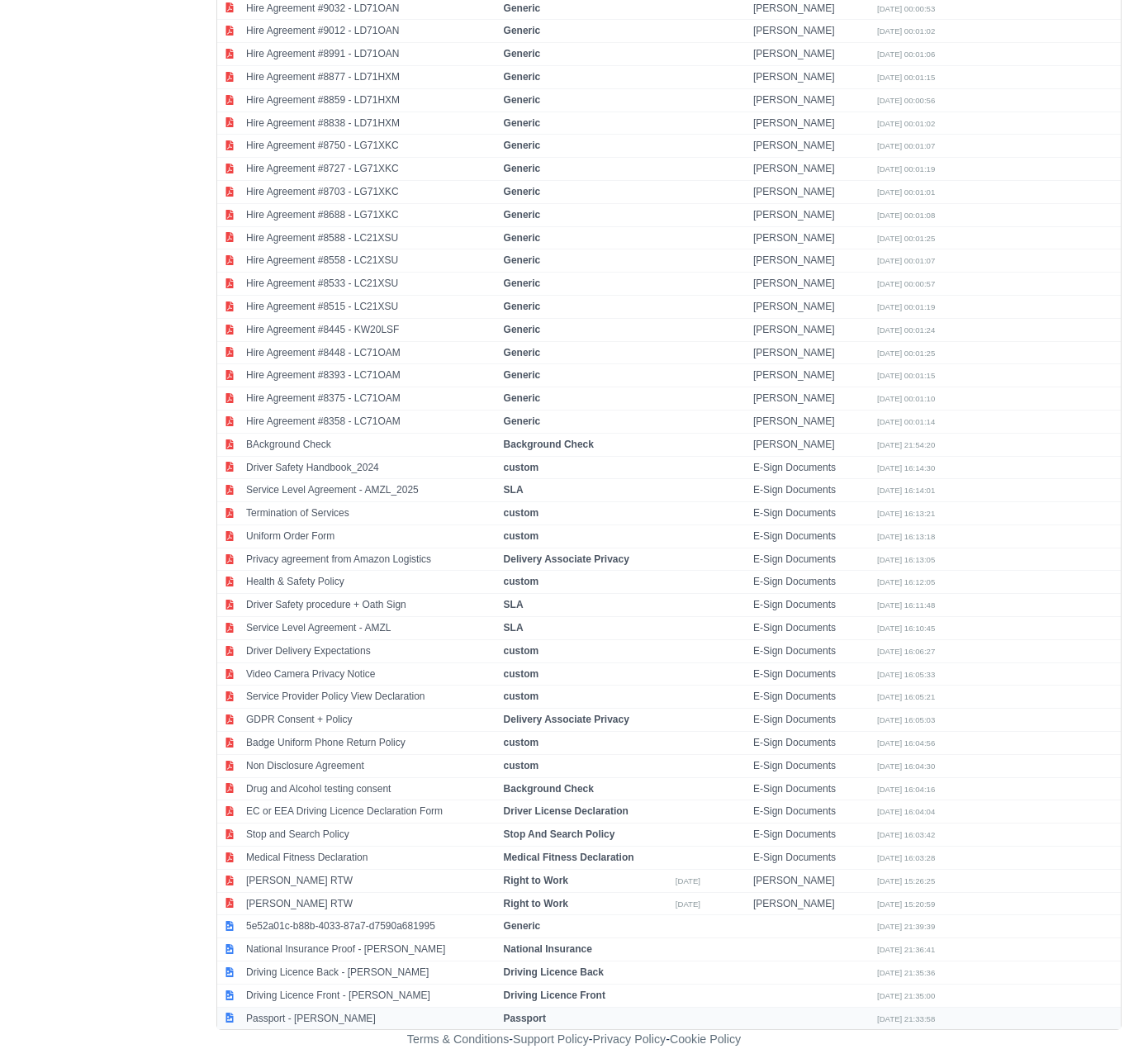
click at [330, 1023] on td "Passport - Mariusz Hamera" at bounding box center [370, 1018] width 258 height 22
select select "passport"
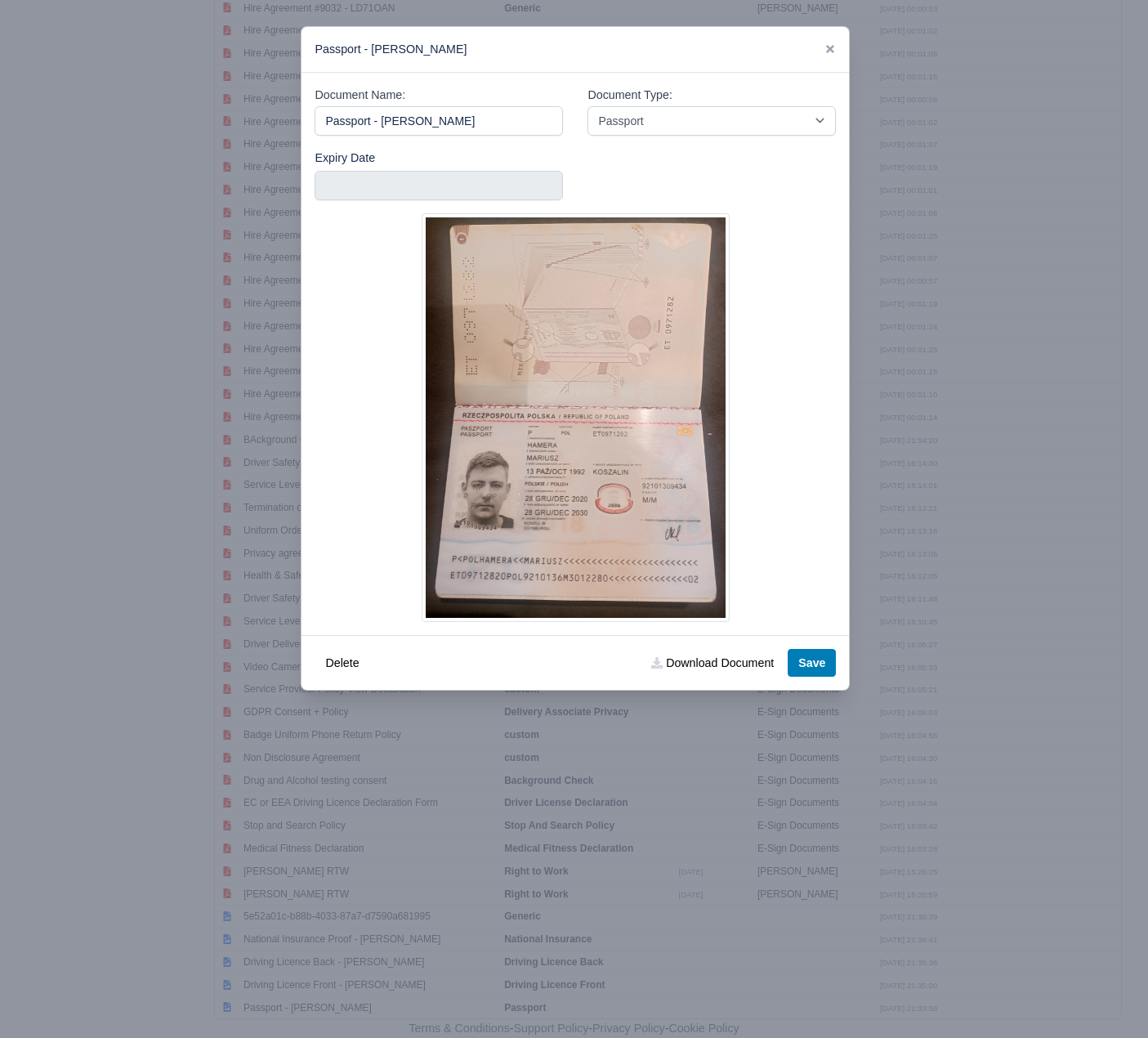
click at [833, 42] on link at bounding box center [830, 48] width 11 height 13
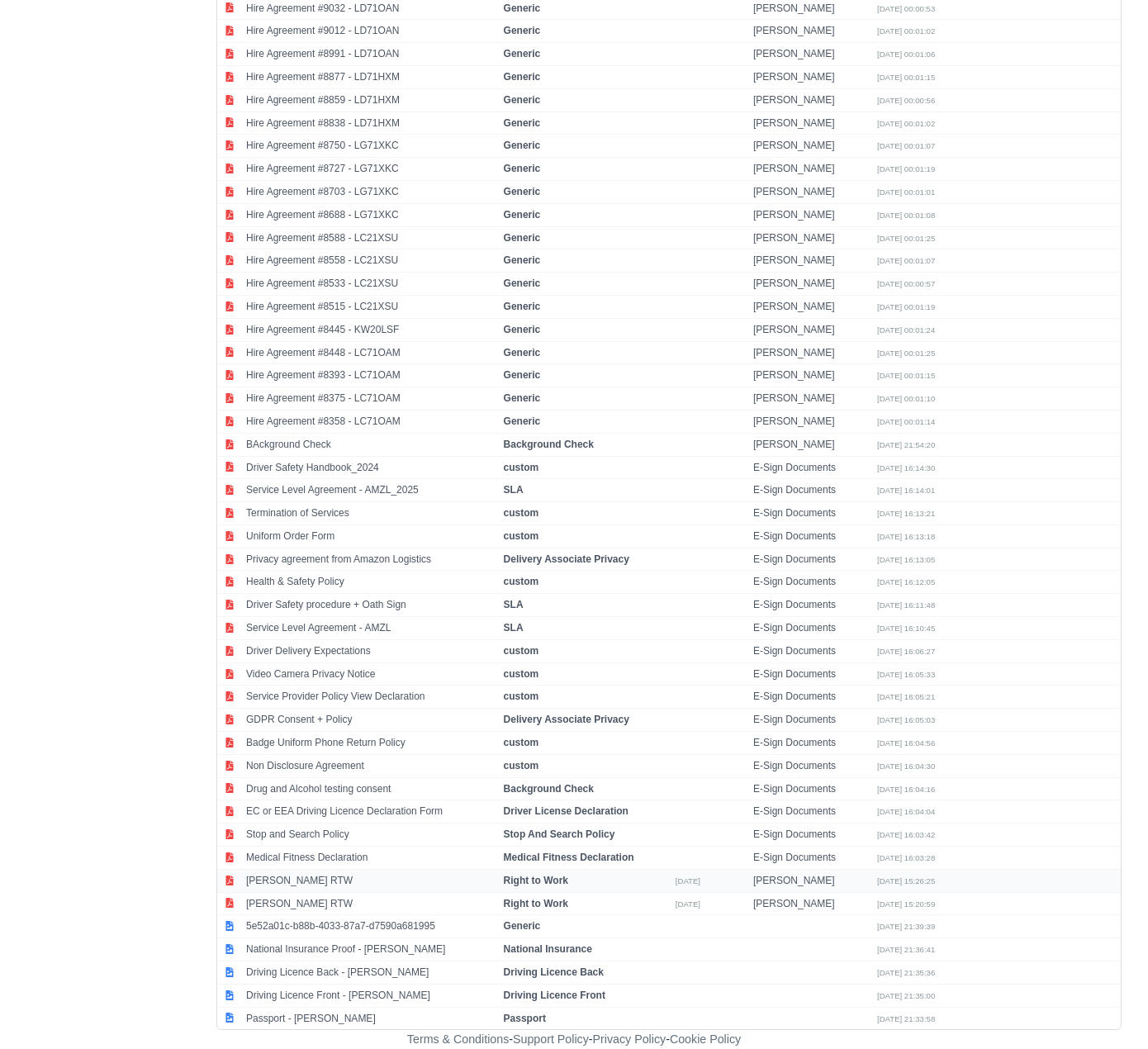
click at [356, 890] on td "Mariusz Hamera RTW" at bounding box center [370, 881] width 258 height 23
select select "right-to-work"
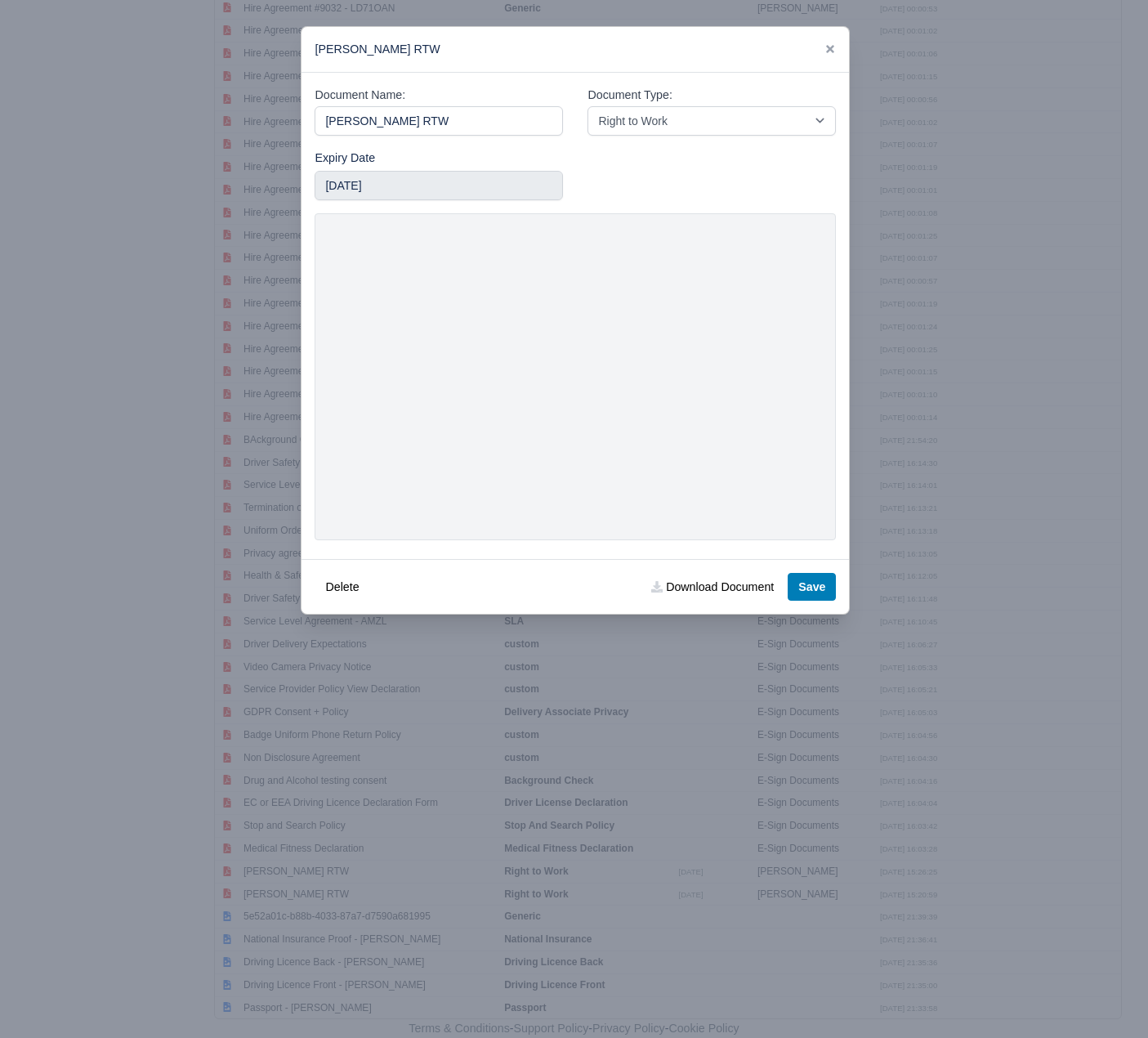
drag, startPoint x: 464, startPoint y: 121, endPoint x: 265, endPoint y: 123, distance: 199.0
click at [265, 123] on div "​ Mariusz Hamera RTW Document Name: Mariusz Hamera RTW Document Type: -- Accoun…" at bounding box center [574, 519] width 1148 height 1038
click at [701, 575] on link "Download Document" at bounding box center [712, 587] width 144 height 28
click at [831, 42] on link at bounding box center [830, 48] width 11 height 13
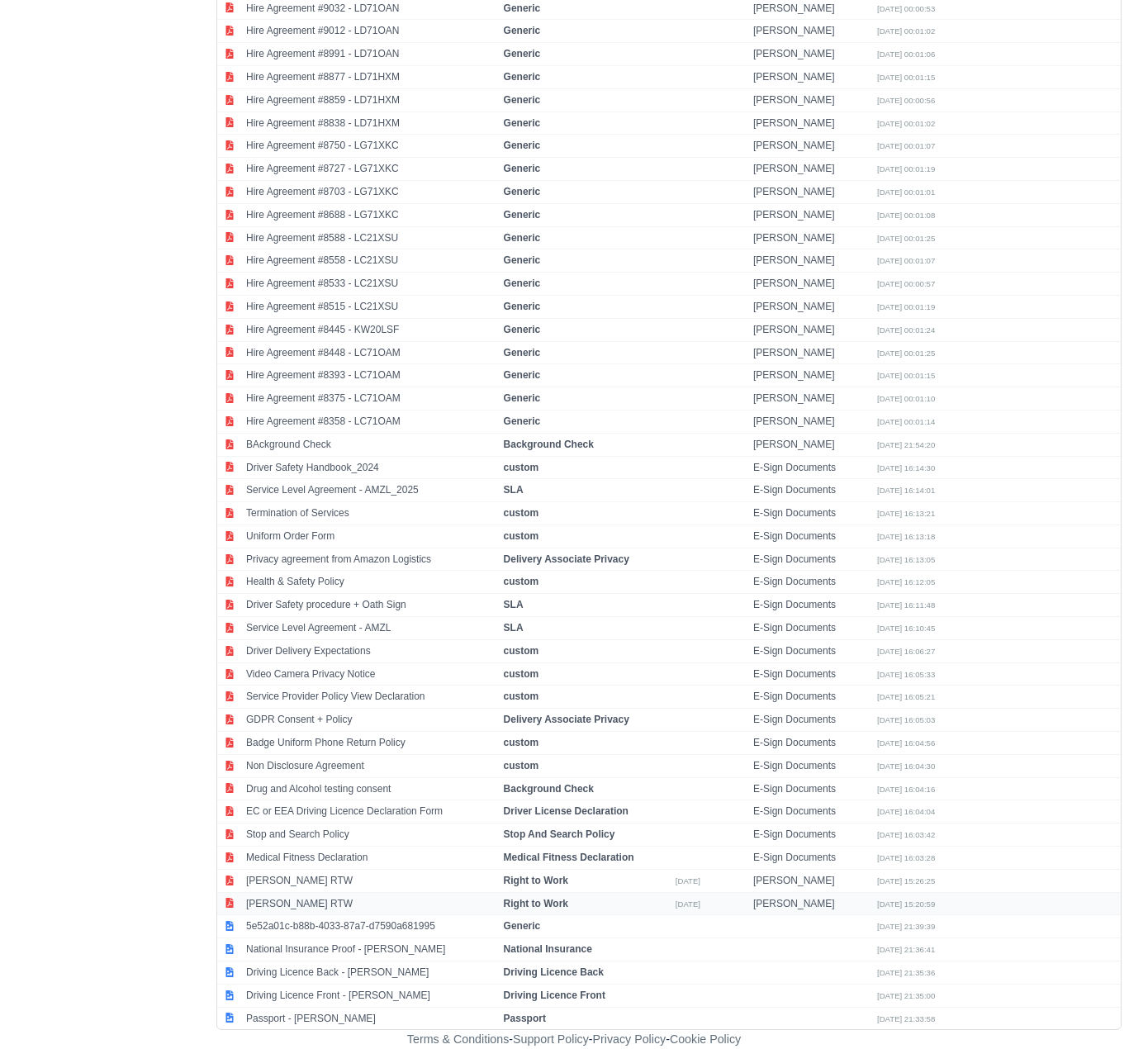
click at [301, 906] on td "Mariusz Hamera RTW" at bounding box center [370, 904] width 258 height 23
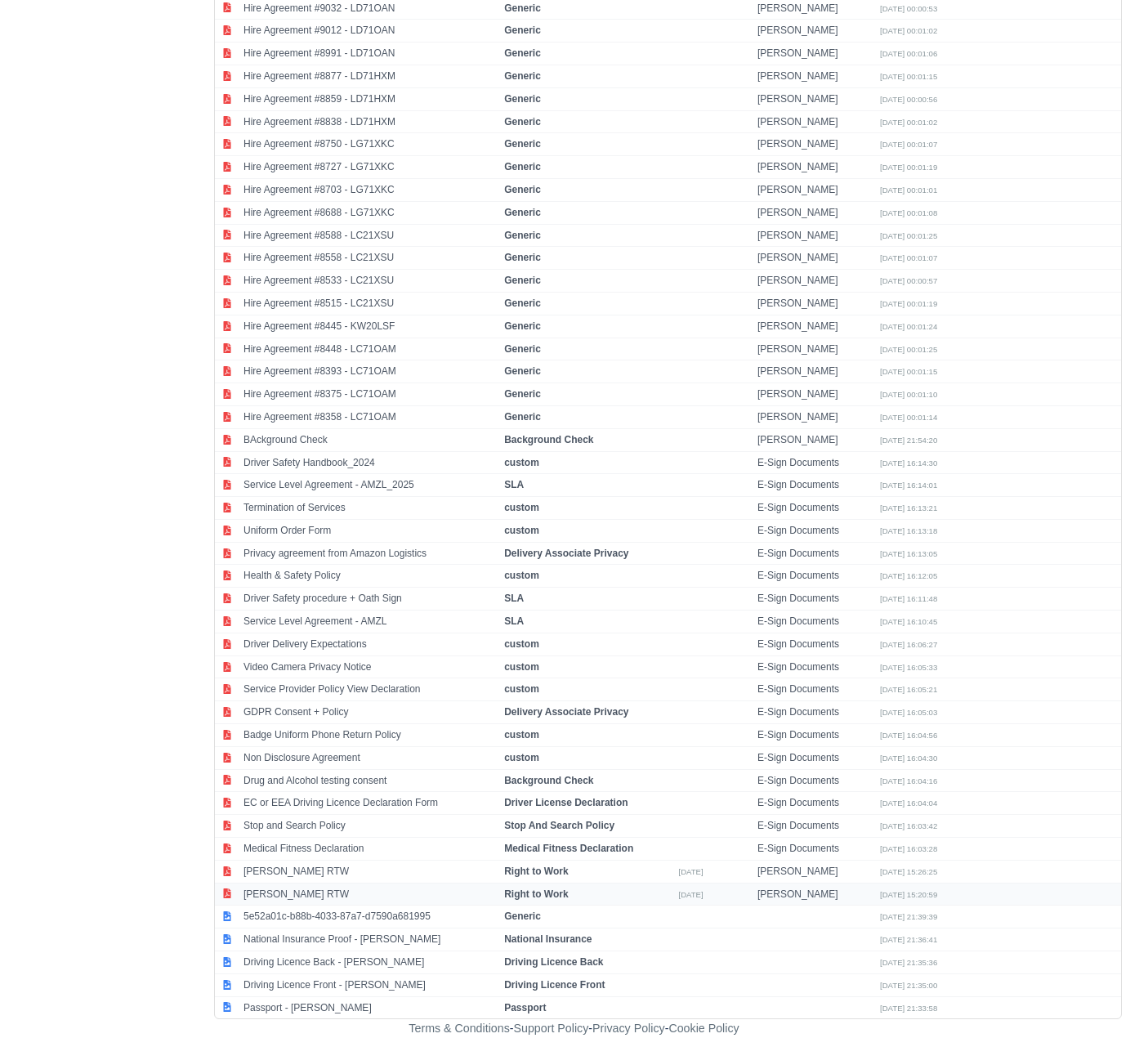
select select "right-to-work"
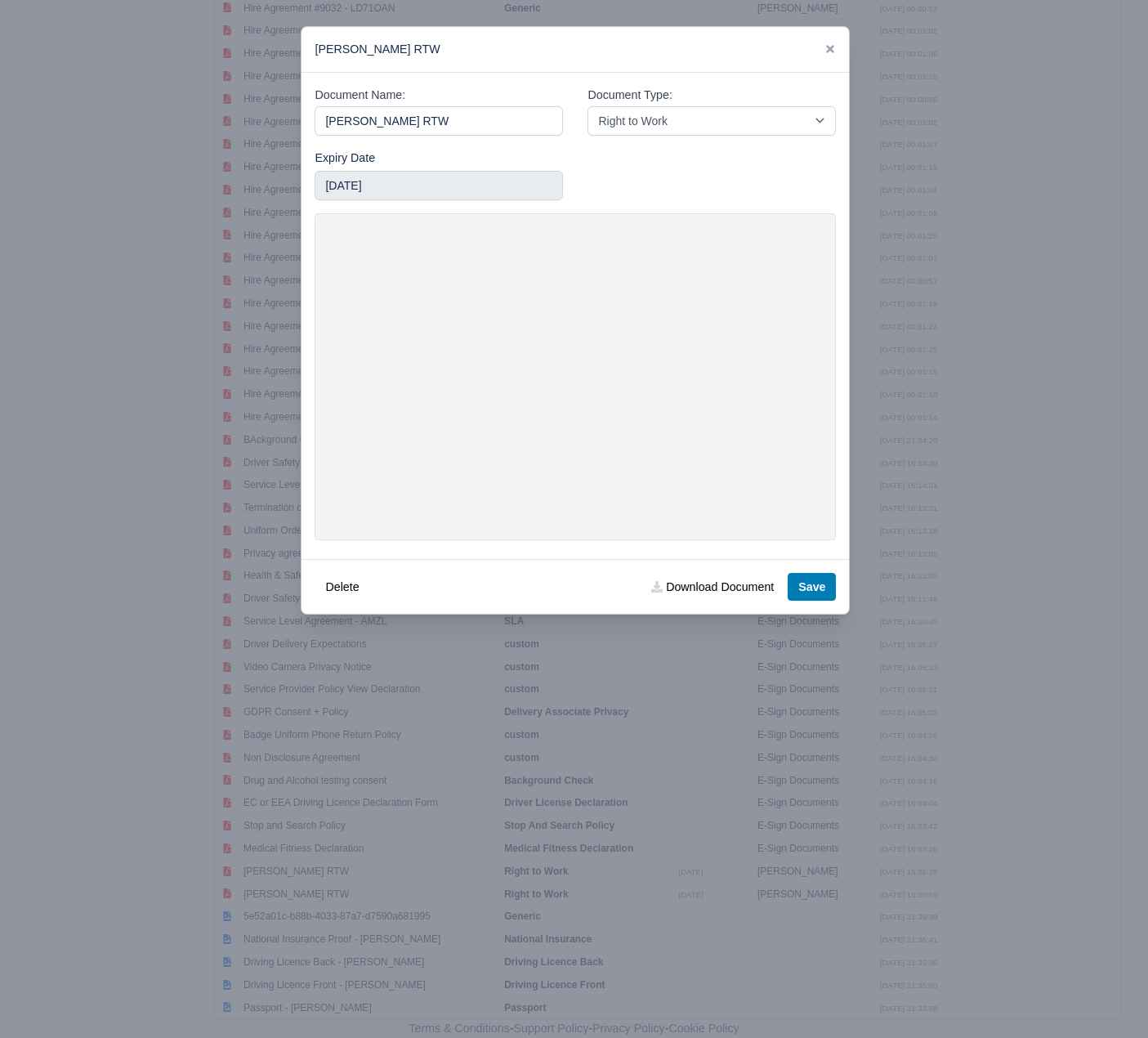
click at [826, 42] on link at bounding box center [830, 48] width 11 height 13
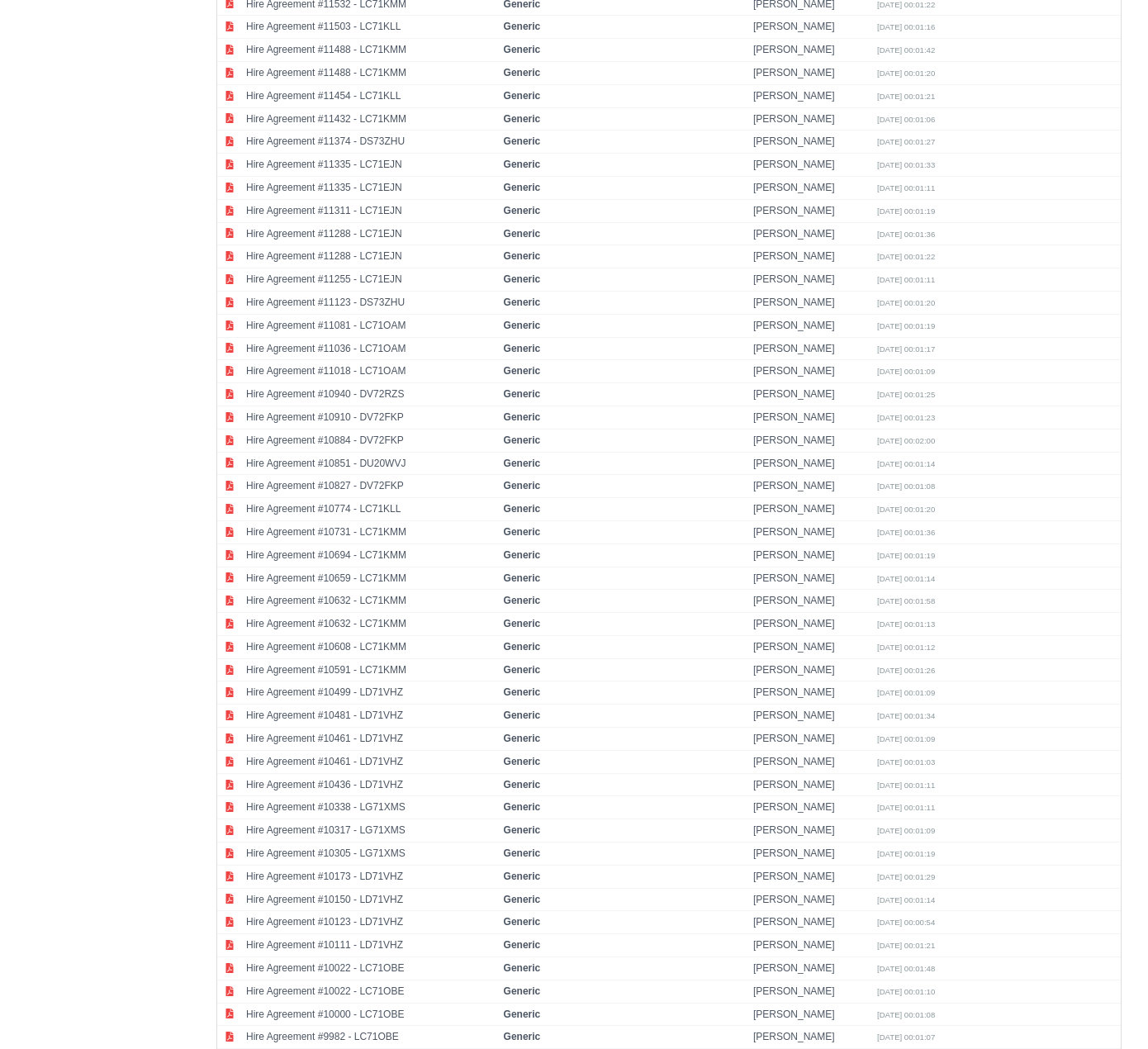
scroll to position [0, 0]
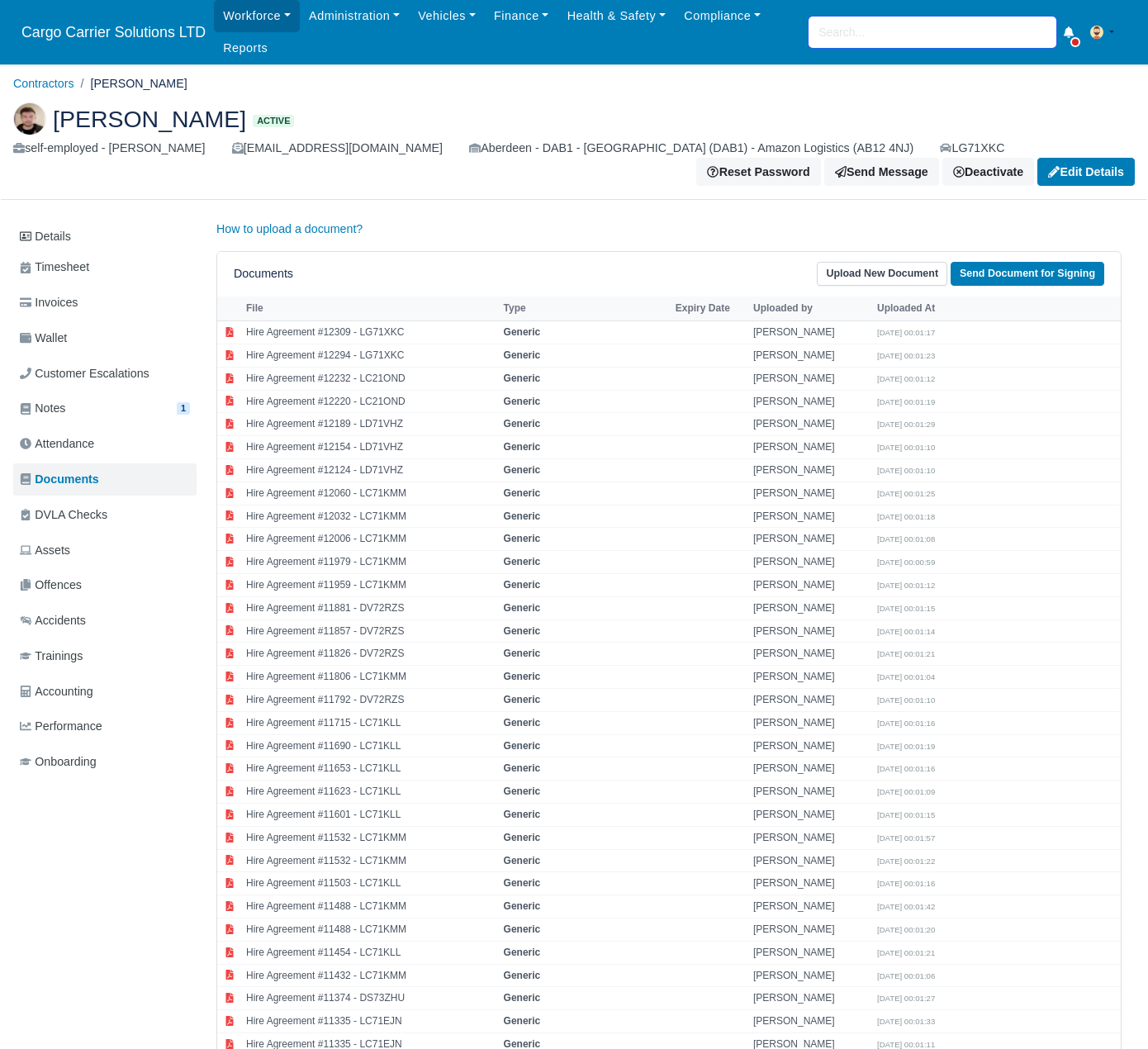
click at [896, 47] on input "search" at bounding box center [933, 32] width 248 height 31
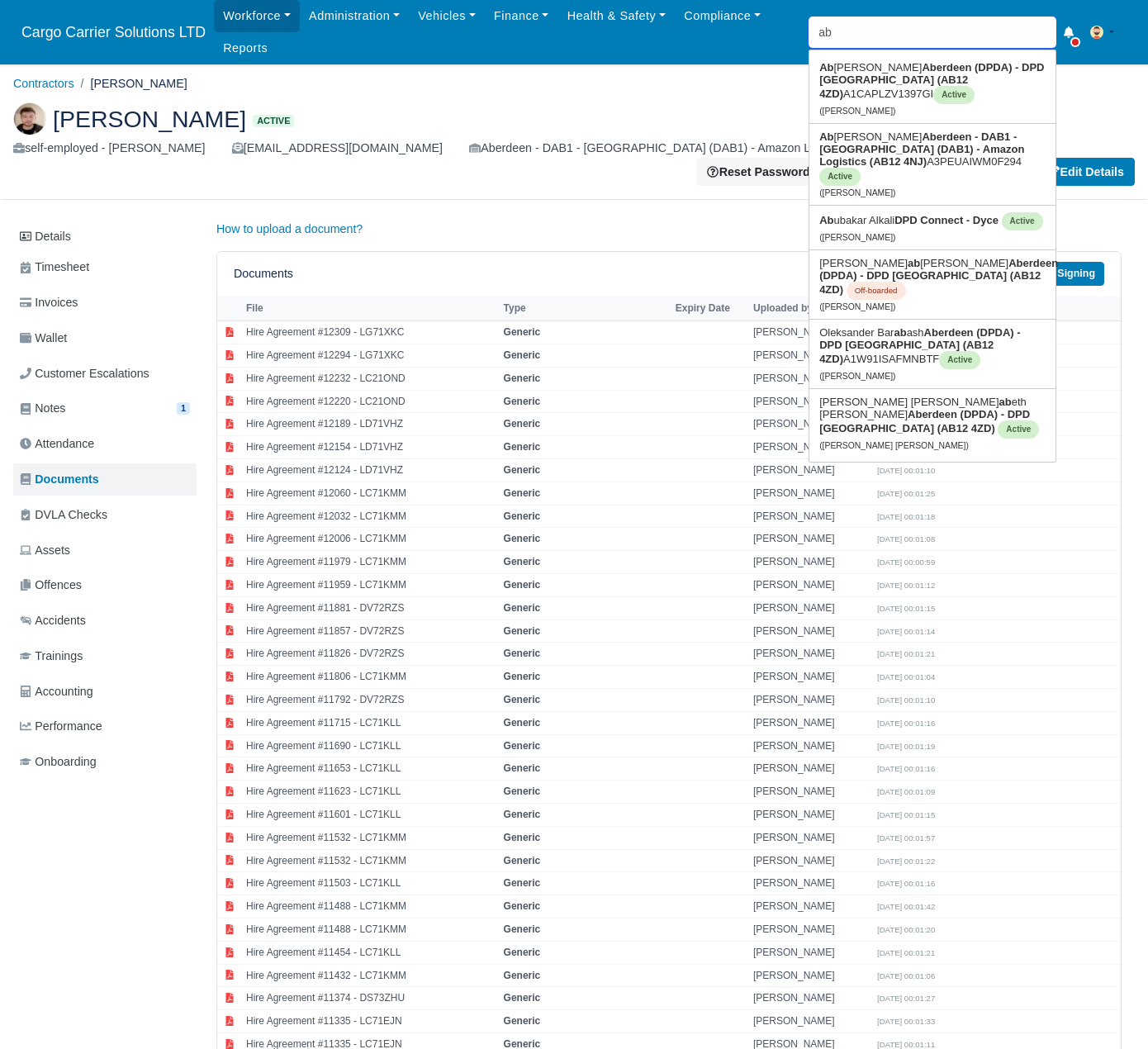
type input "abh"
type input "abhishek Bhushan"
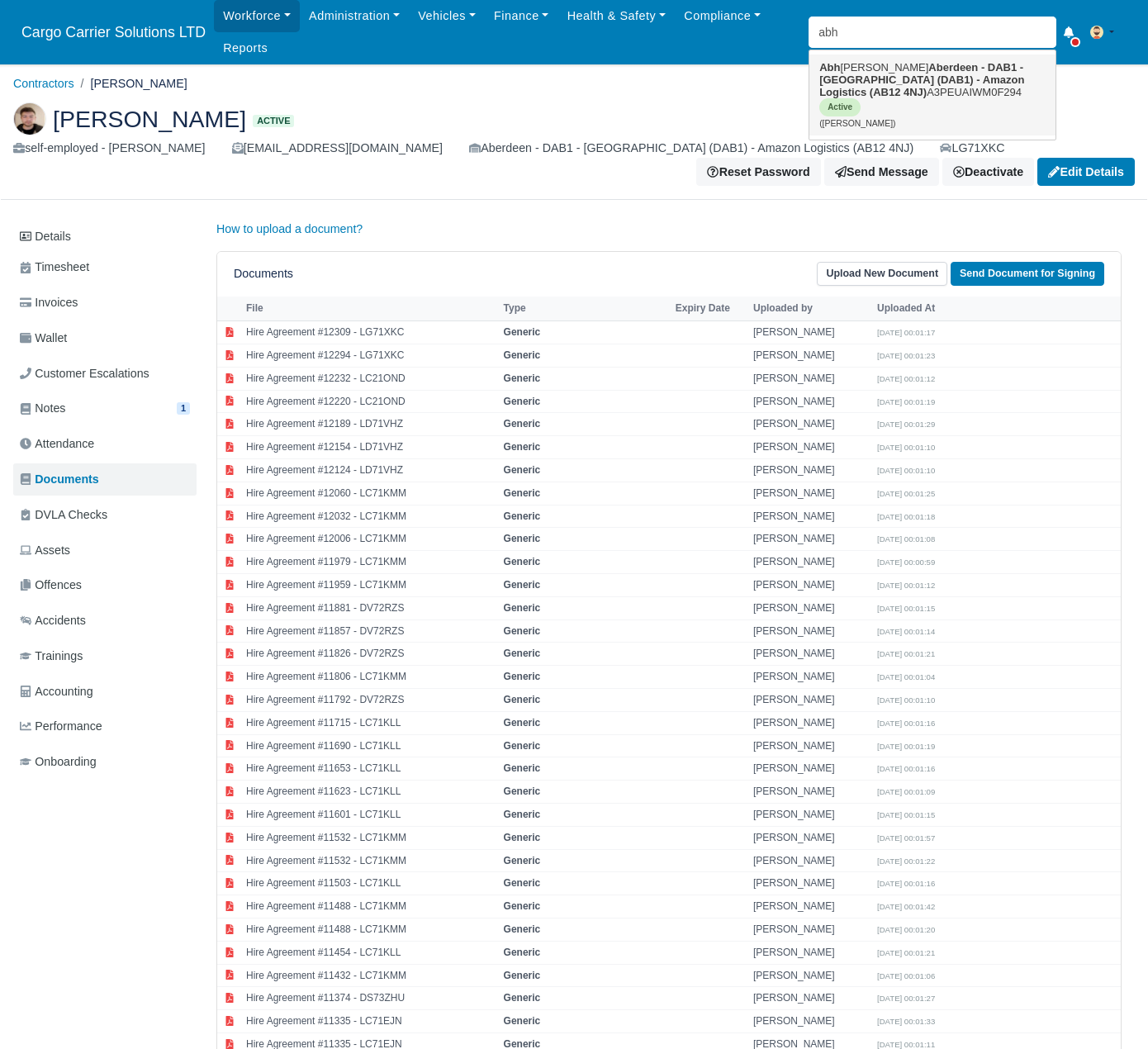
click at [894, 62] on link "Abh ishek Bhushan Aberdeen - DAB1 - Aberdeen (DAB1) - Amazon Logistics (AB12 4N…" at bounding box center [933, 95] width 246 height 81
type input "[PERSON_NAME]"
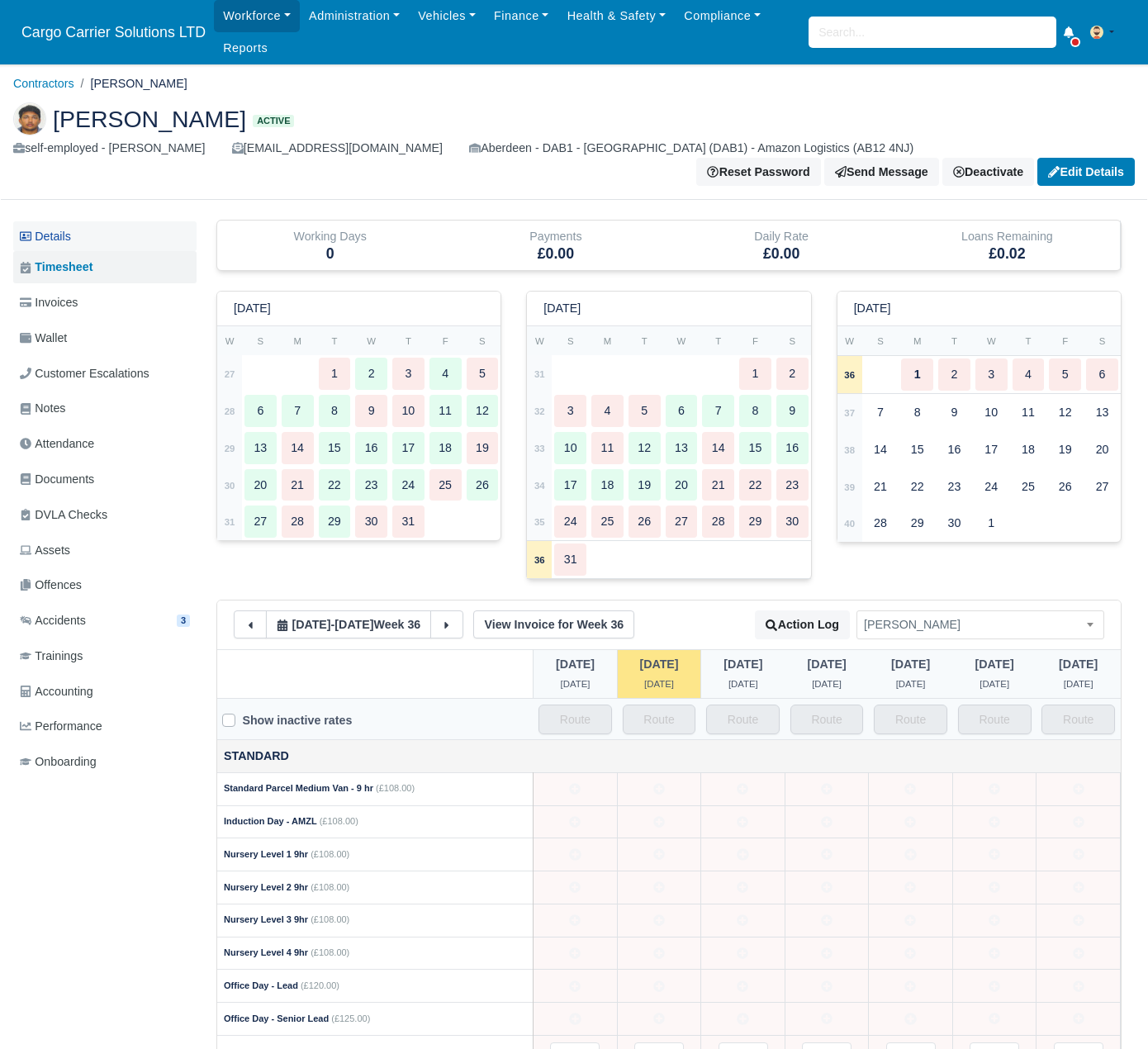
click at [91, 221] on link "Details" at bounding box center [105, 237] width 183 height 31
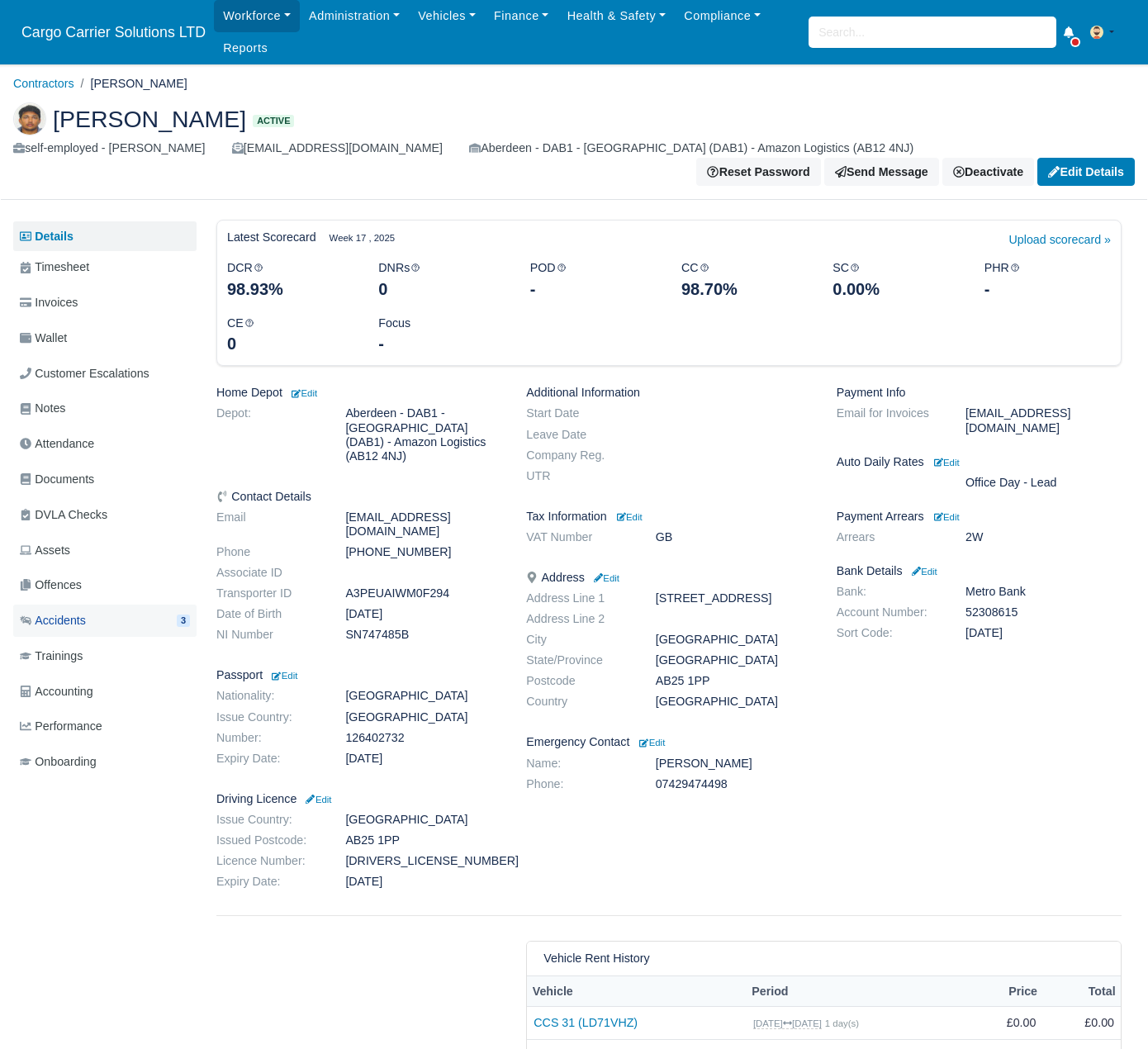
click at [95, 605] on link "Accidents 3" at bounding box center [105, 621] width 183 height 32
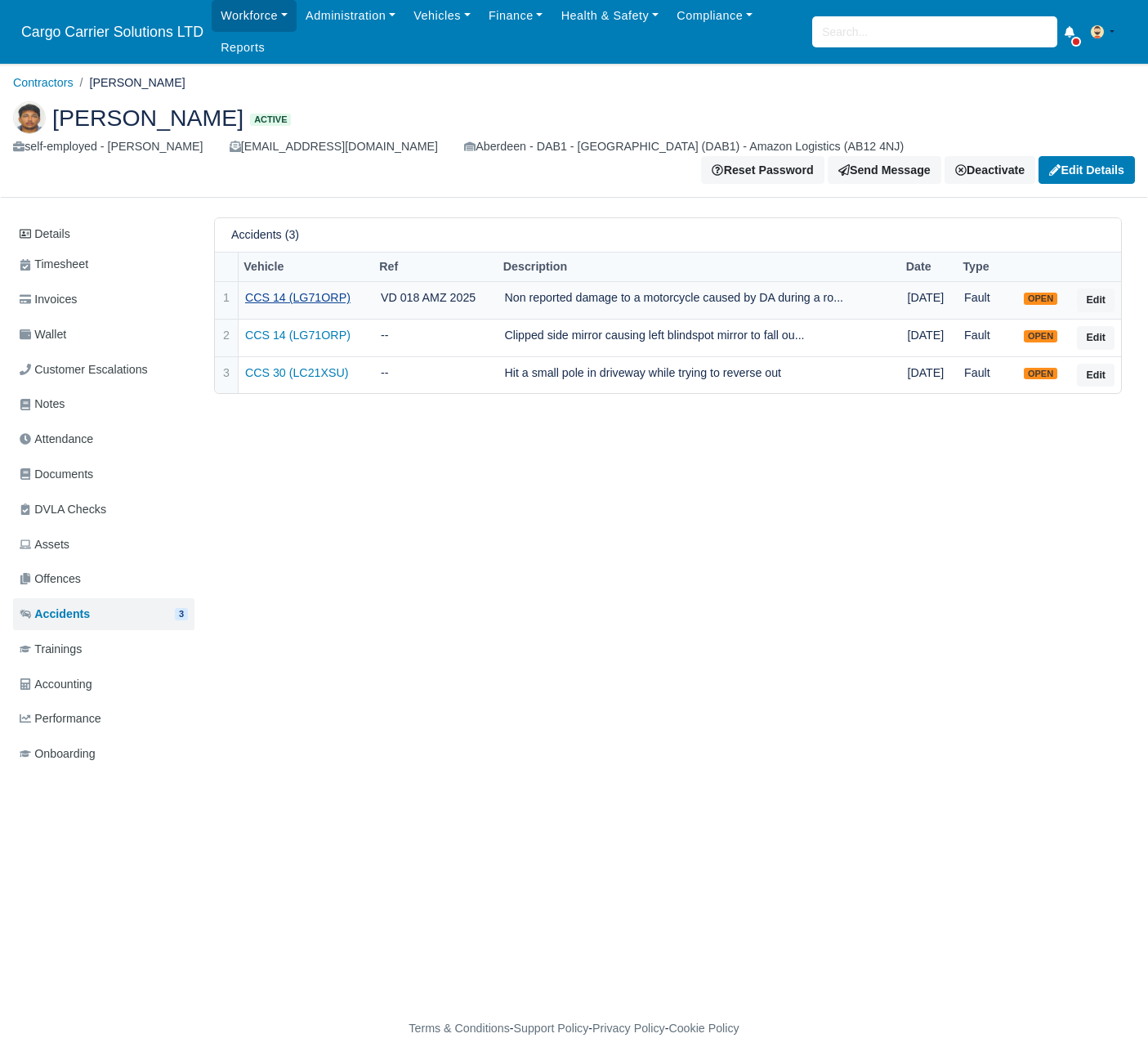
click at [290, 288] on link "CCS 14 (LG71ORP)" at bounding box center [307, 297] width 123 height 18
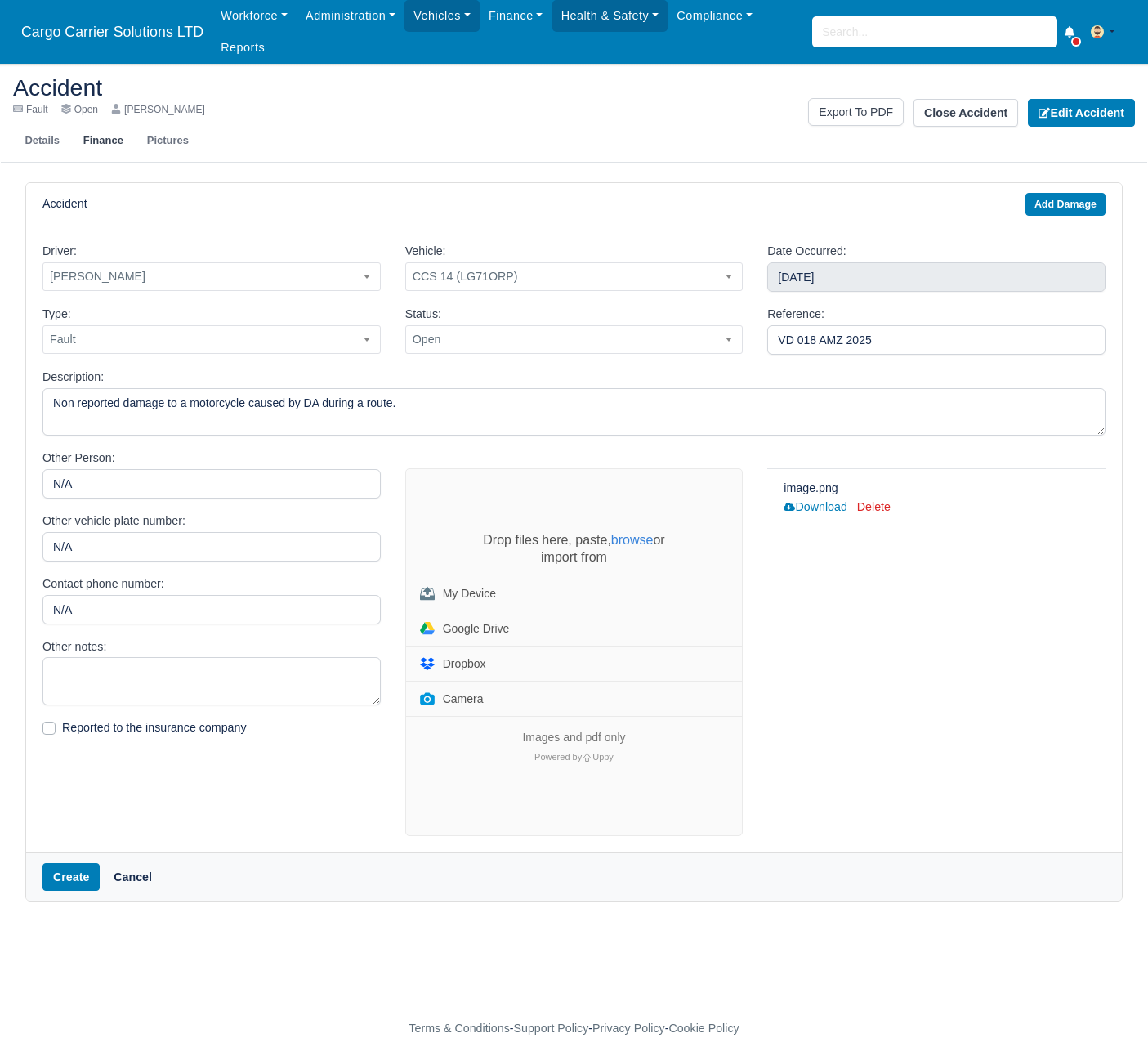
click at [111, 139] on link "Finance" at bounding box center [103, 142] width 64 height 26
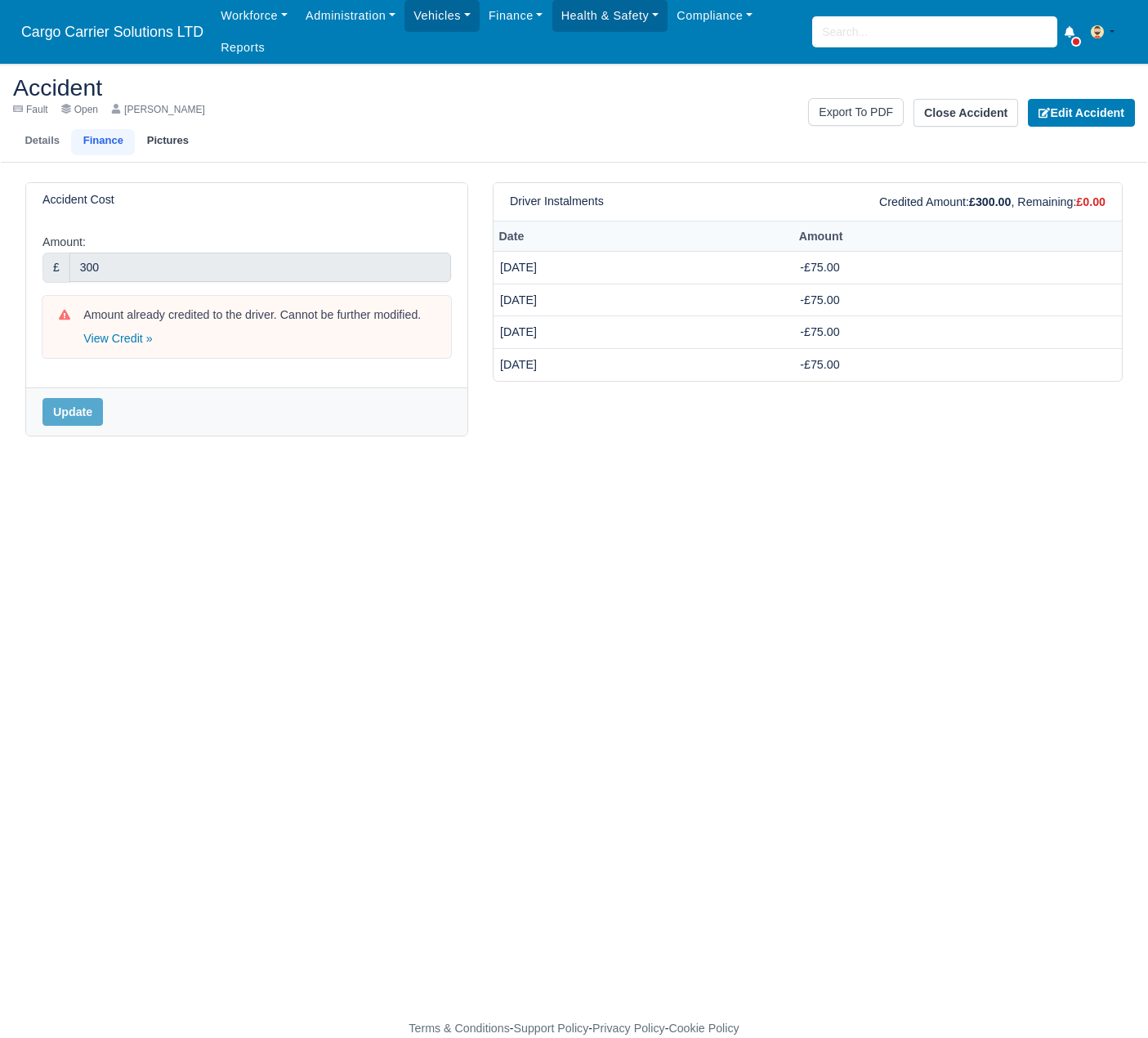
click at [166, 152] on link "Pictures" at bounding box center [167, 142] width 66 height 26
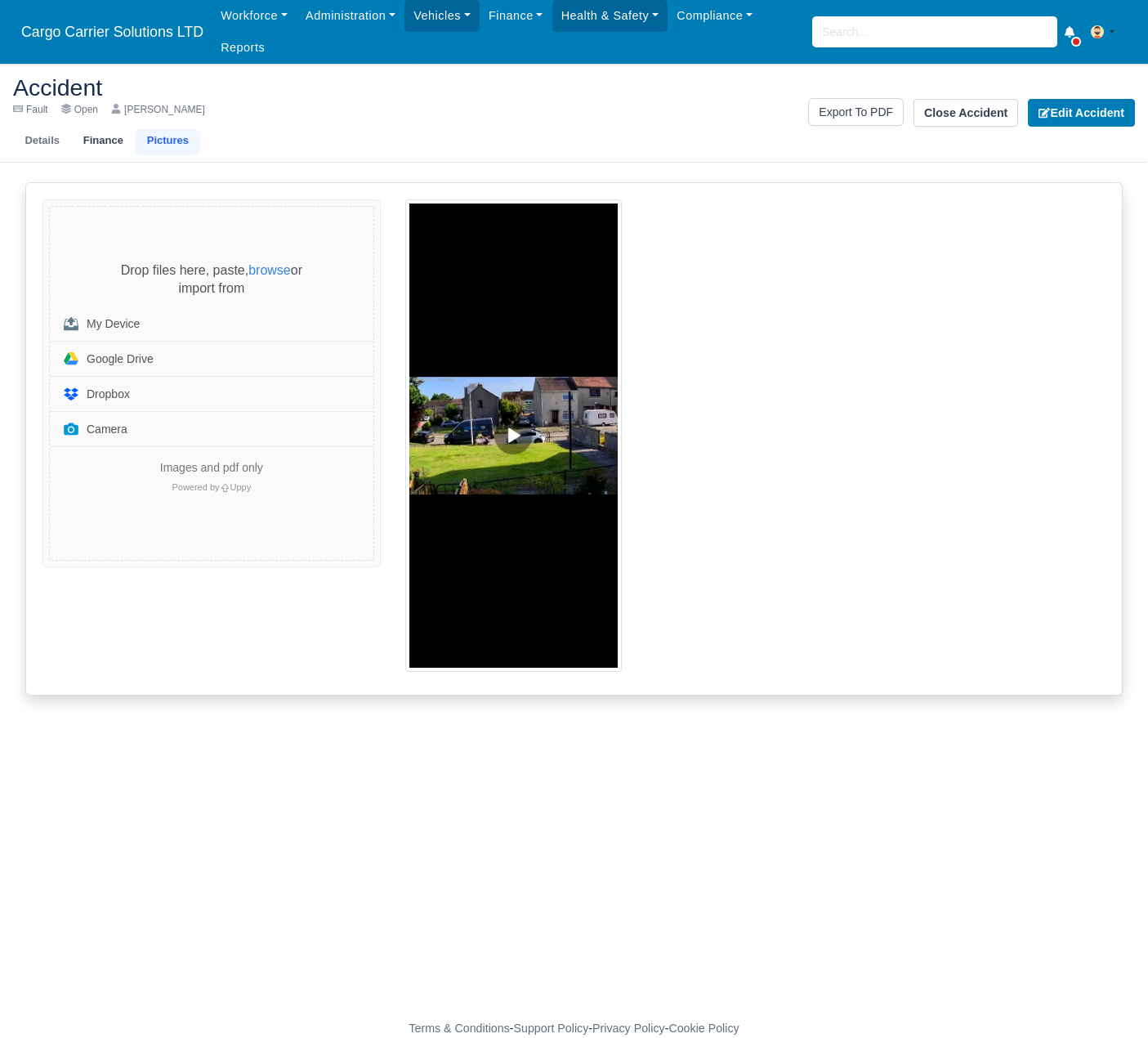
click at [96, 140] on link "Finance" at bounding box center [103, 142] width 64 height 26
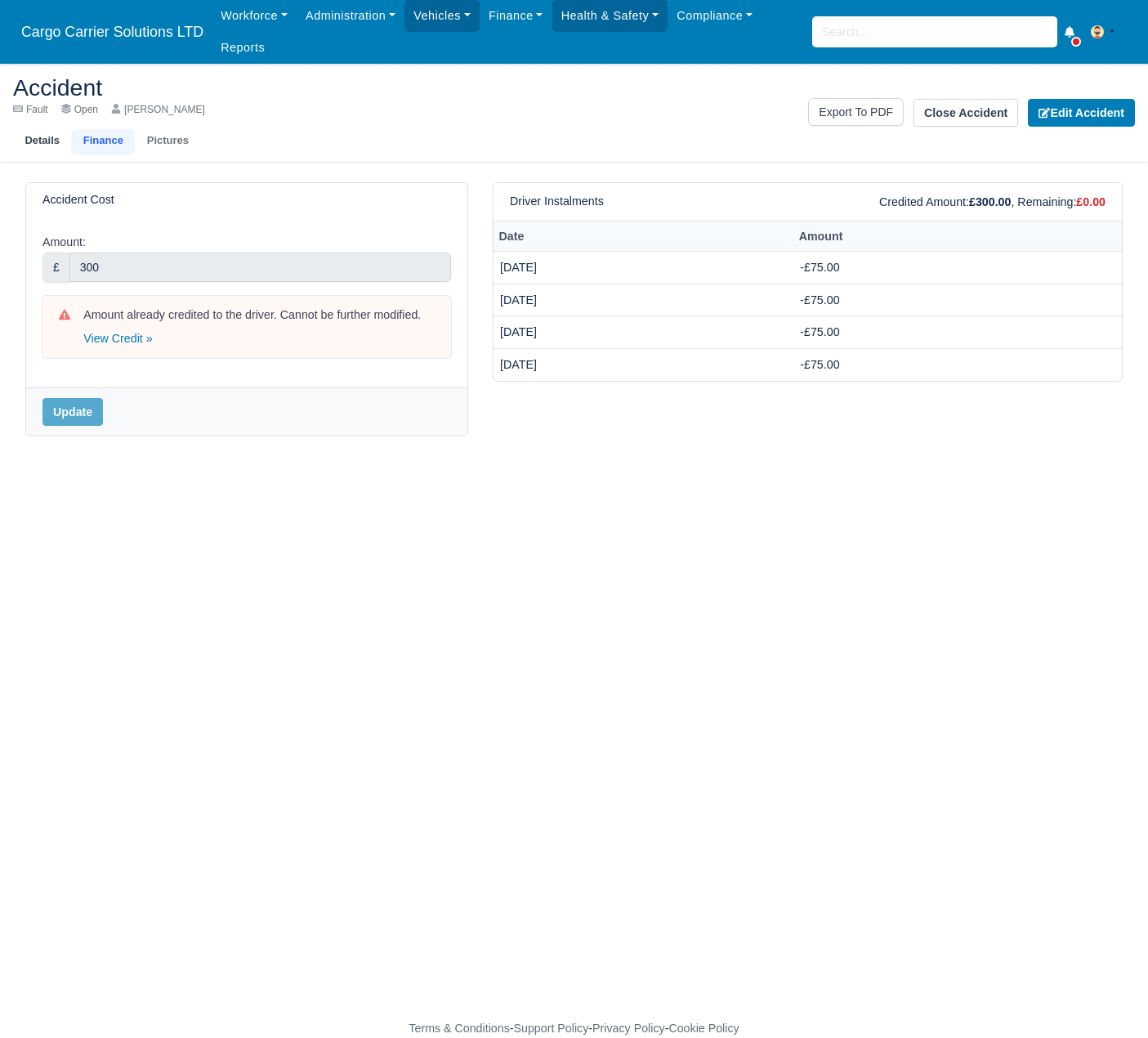
click at [50, 140] on link "Details" at bounding box center [42, 142] width 58 height 26
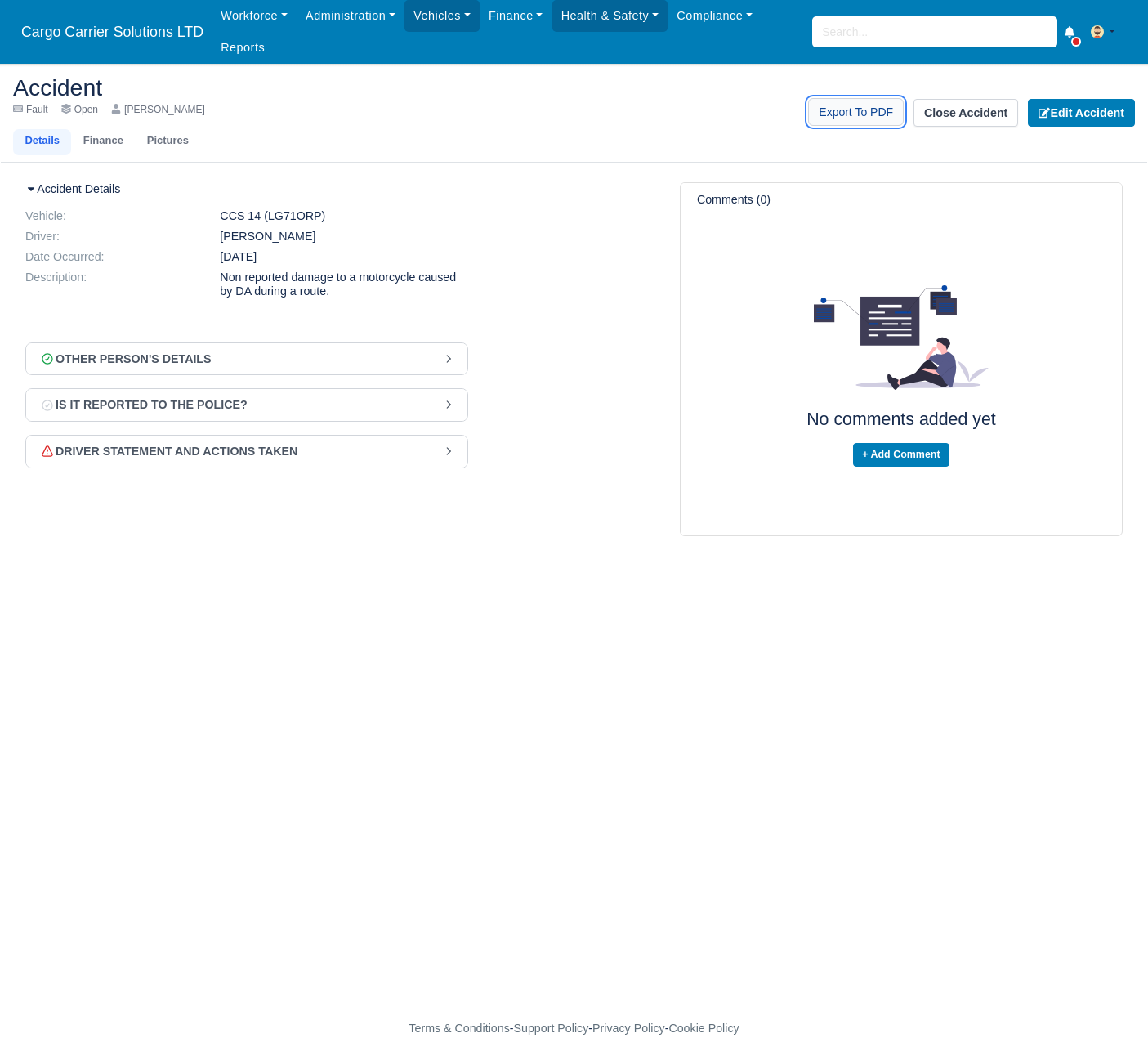
click at [856, 116] on link "Export To PDF" at bounding box center [855, 112] width 96 height 28
click at [726, 139] on div "Accident Fault Open Abhishek Bhushan Details Finance Pictures Export To PDF Clo…" at bounding box center [574, 112] width 1146 height 99
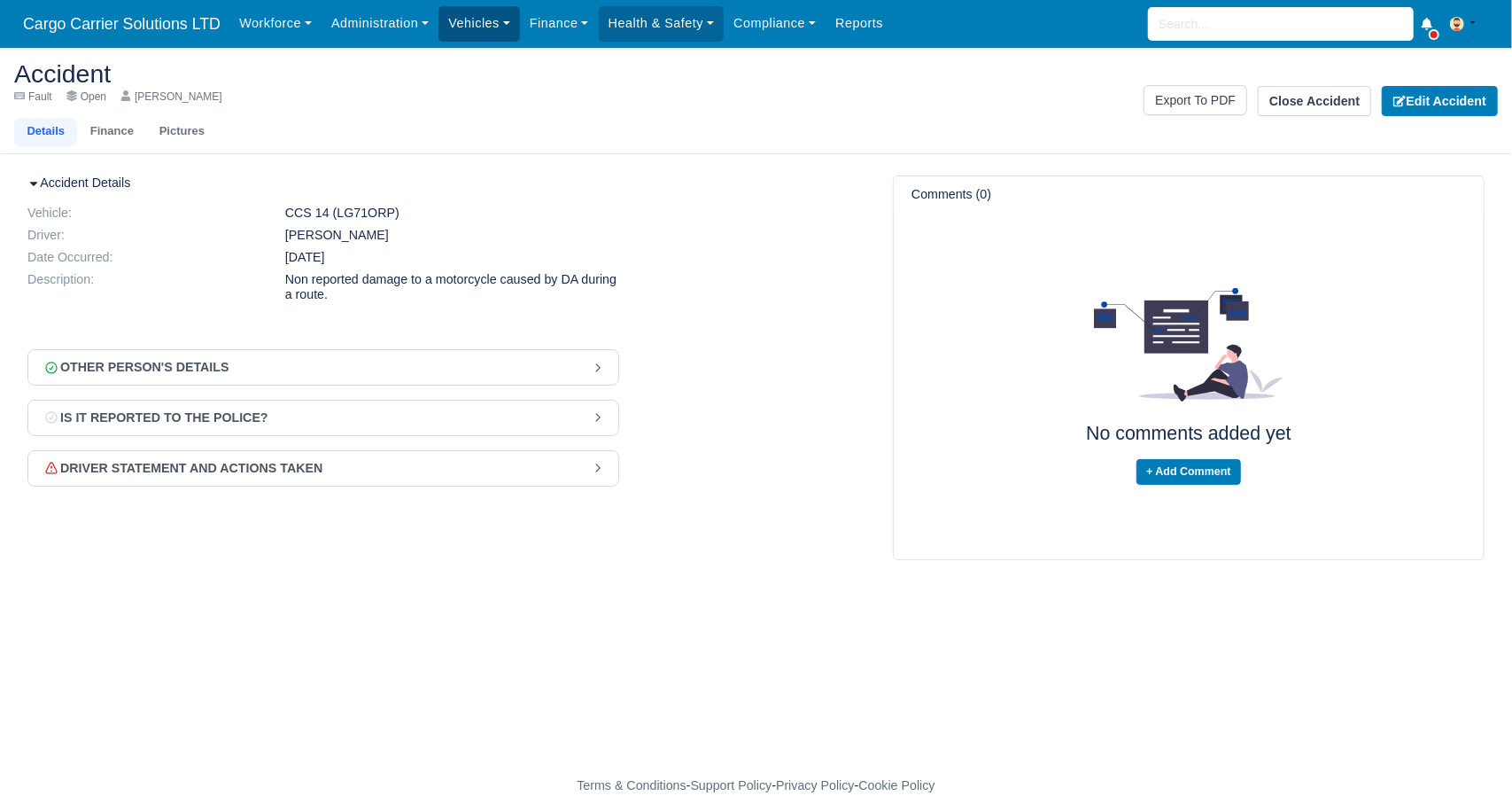
click at [500, 20] on link "Vehicles" at bounding box center [480, 24] width 82 height 34
